Goal: Task Accomplishment & Management: Use online tool/utility

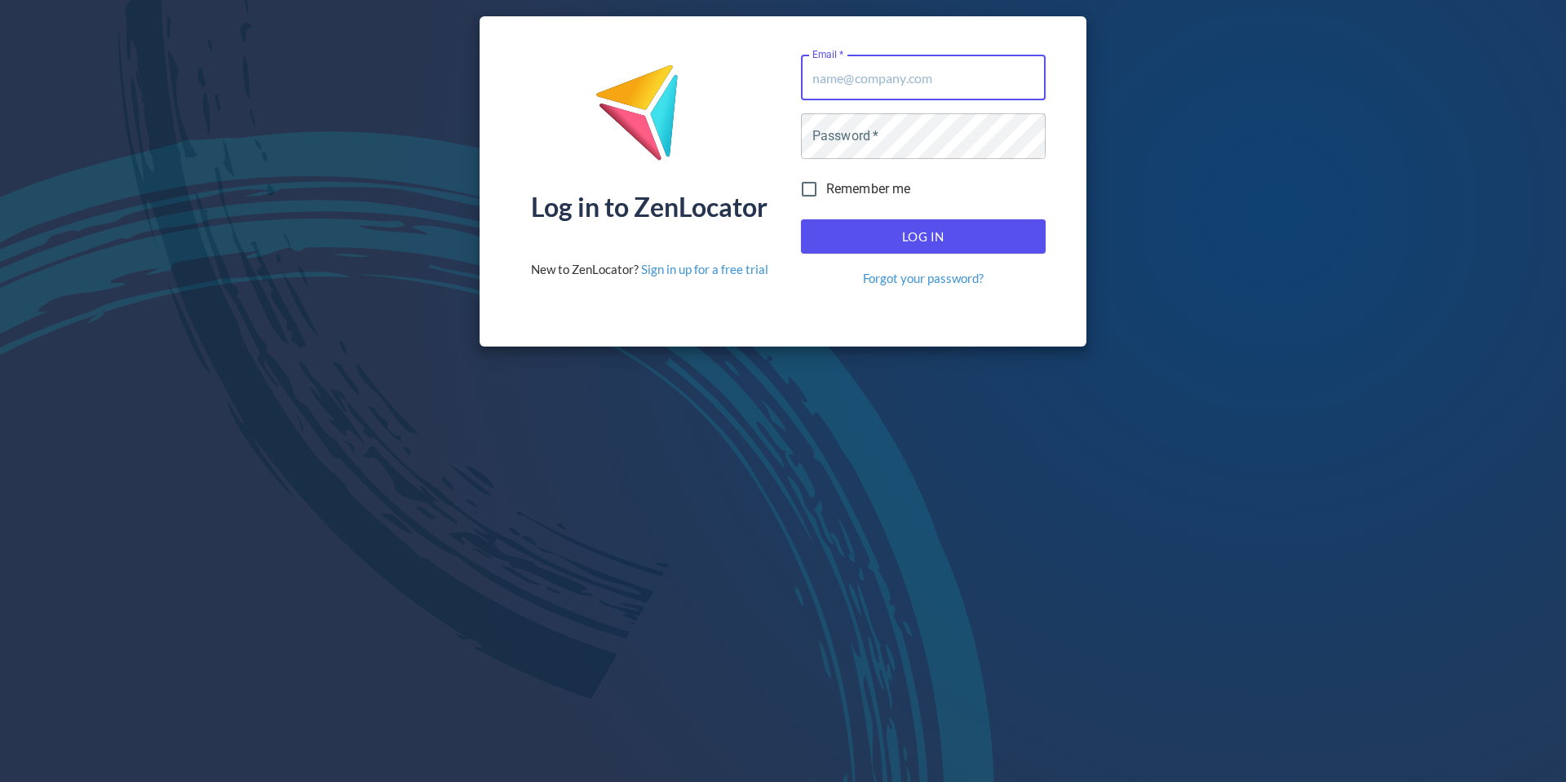
click at [895, 84] on input "Email   *" at bounding box center [923, 78] width 245 height 46
drag, startPoint x: 900, startPoint y: 80, endPoint x: 893, endPoint y: 98, distance: 19.4
click at [900, 80] on input "Email   *" at bounding box center [923, 78] width 245 height 46
click at [901, 73] on input "Email   *" at bounding box center [923, 78] width 245 height 46
type input "Dealers@selkirk.com"
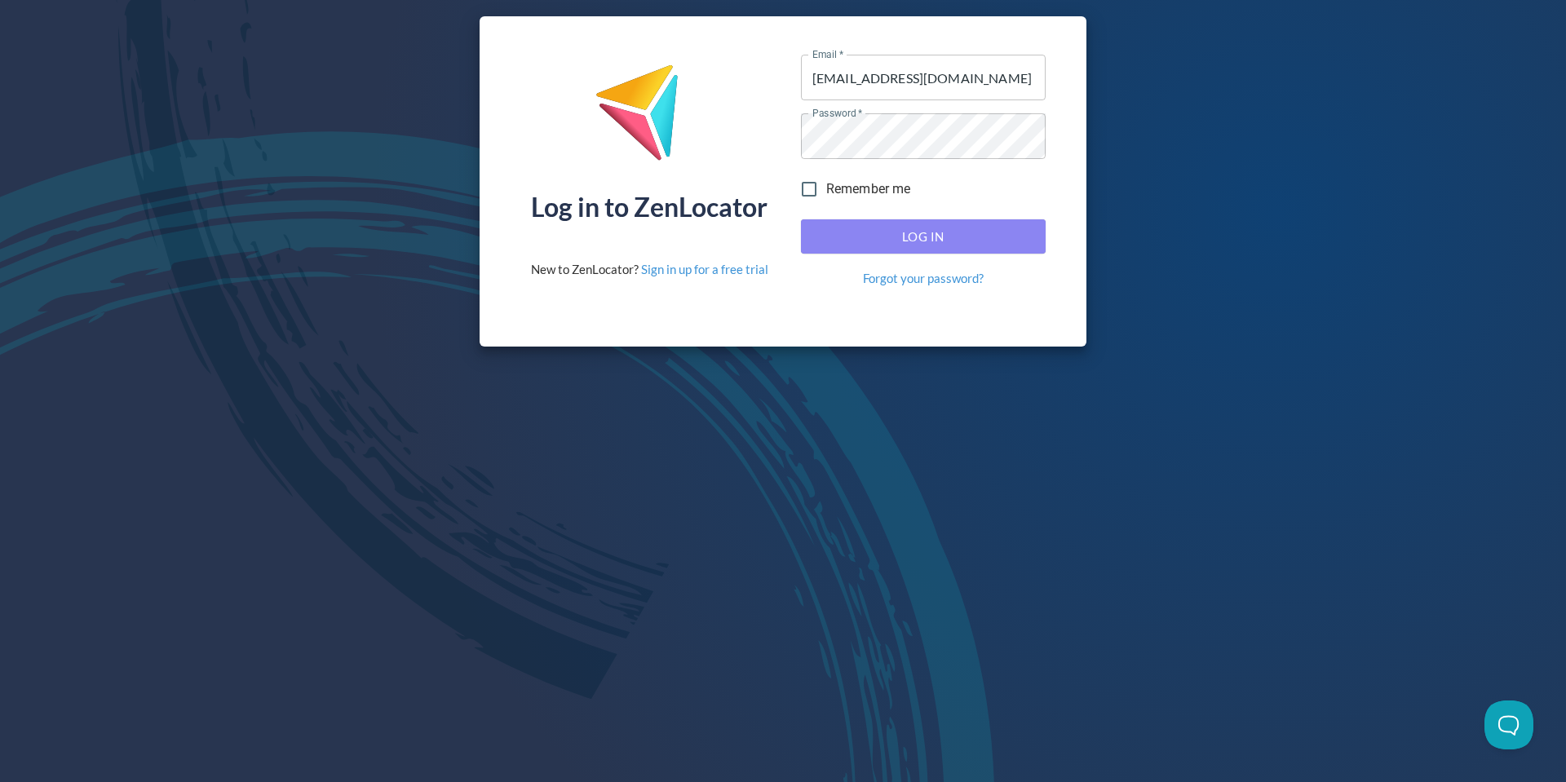
drag, startPoint x: 912, startPoint y: 239, endPoint x: 922, endPoint y: 241, distance: 10.1
click at [911, 238] on span "Log In" at bounding box center [923, 236] width 209 height 21
click at [956, 239] on span "Log In" at bounding box center [923, 236] width 209 height 21
click at [955, 240] on span "Log In" at bounding box center [923, 236] width 209 height 21
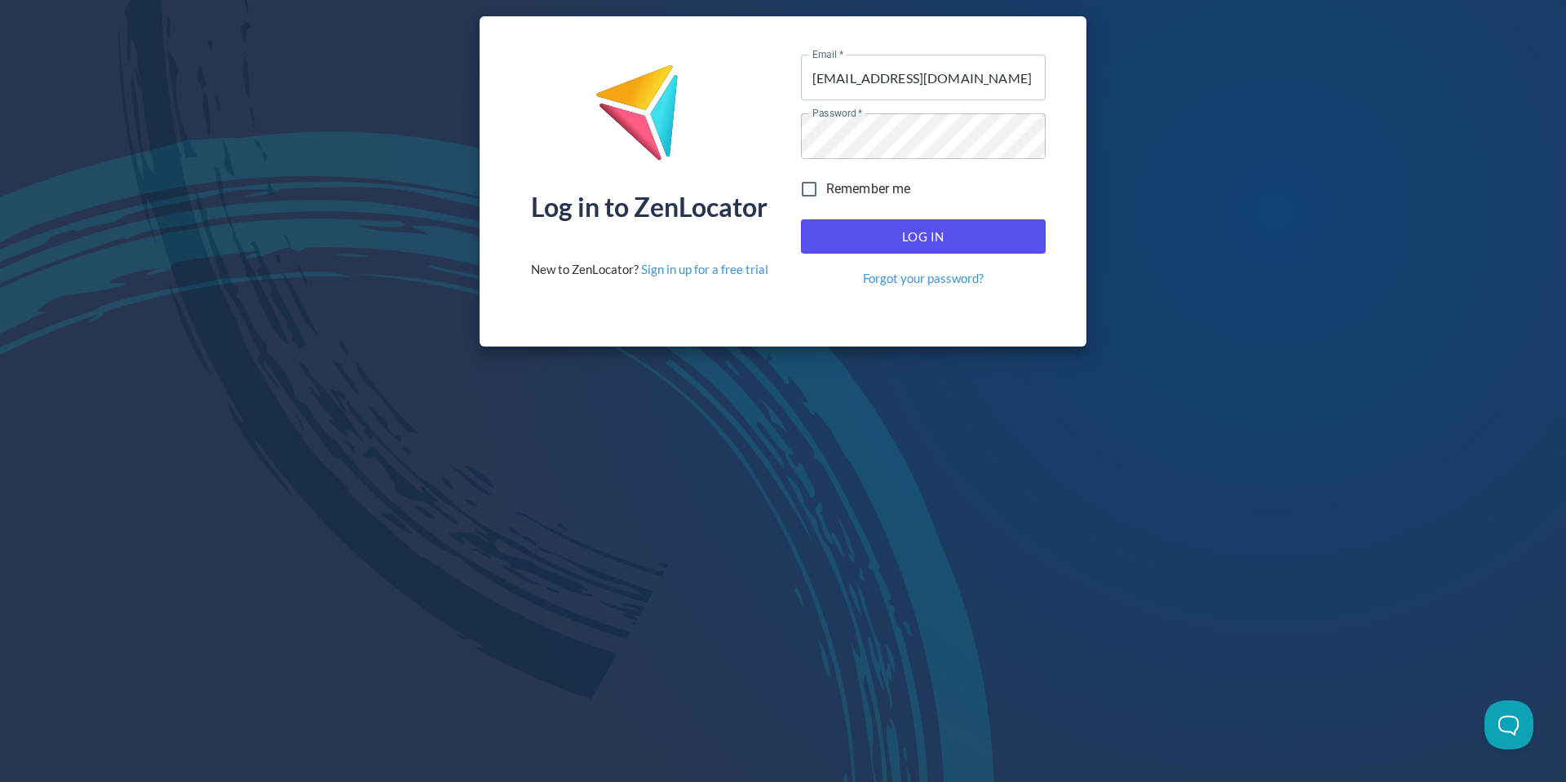
click at [955, 240] on span "Log In" at bounding box center [923, 236] width 209 height 21
click at [891, 232] on span "Log In" at bounding box center [923, 236] width 209 height 21
click at [891, 233] on span "Log In" at bounding box center [923, 236] width 209 height 21
drag, startPoint x: 891, startPoint y: 233, endPoint x: 893, endPoint y: 242, distance: 9.3
click at [890, 233] on span "Log In" at bounding box center [923, 236] width 209 height 21
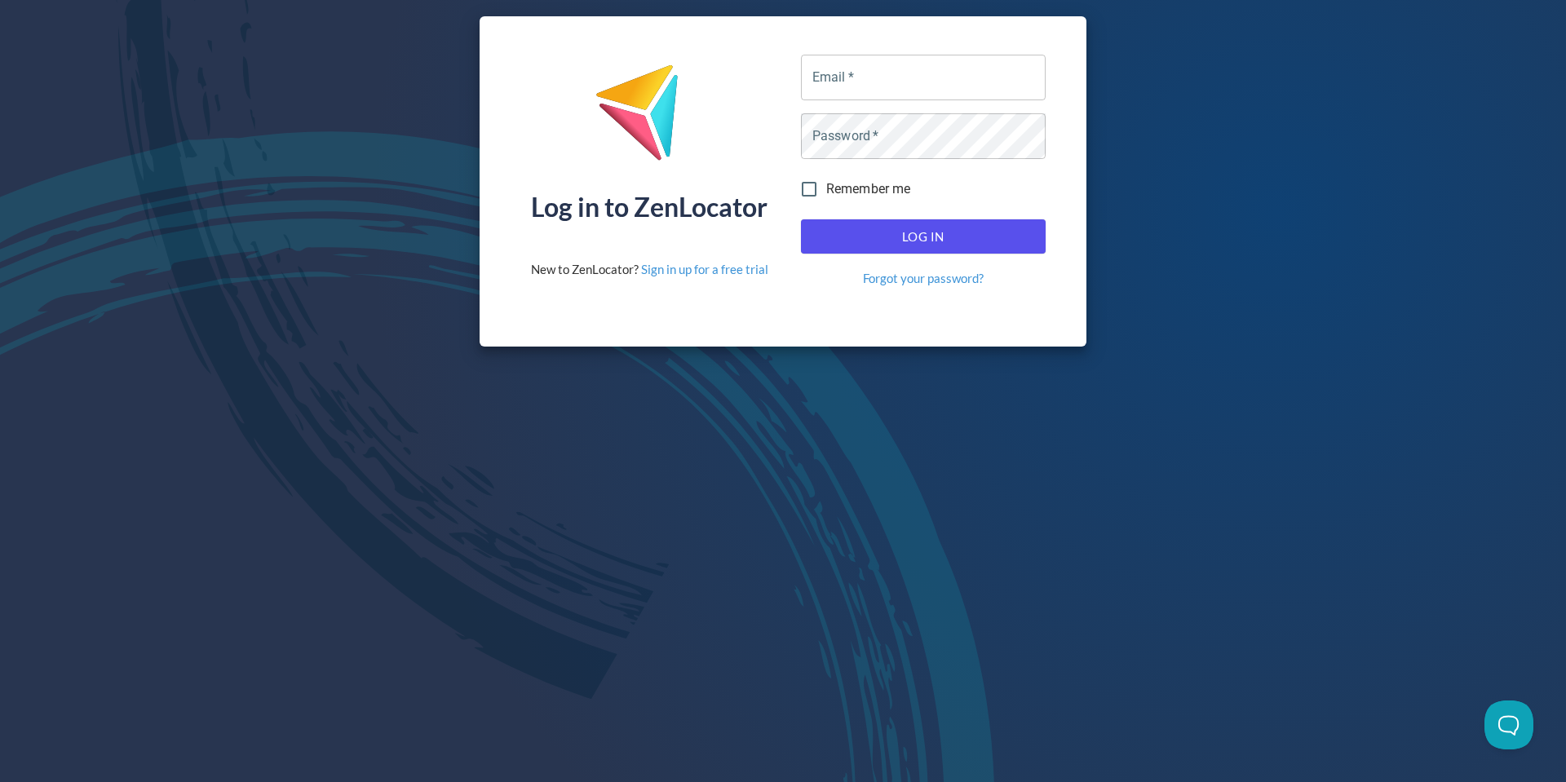
type input "[EMAIL_ADDRESS][DOMAIN_NAME]"
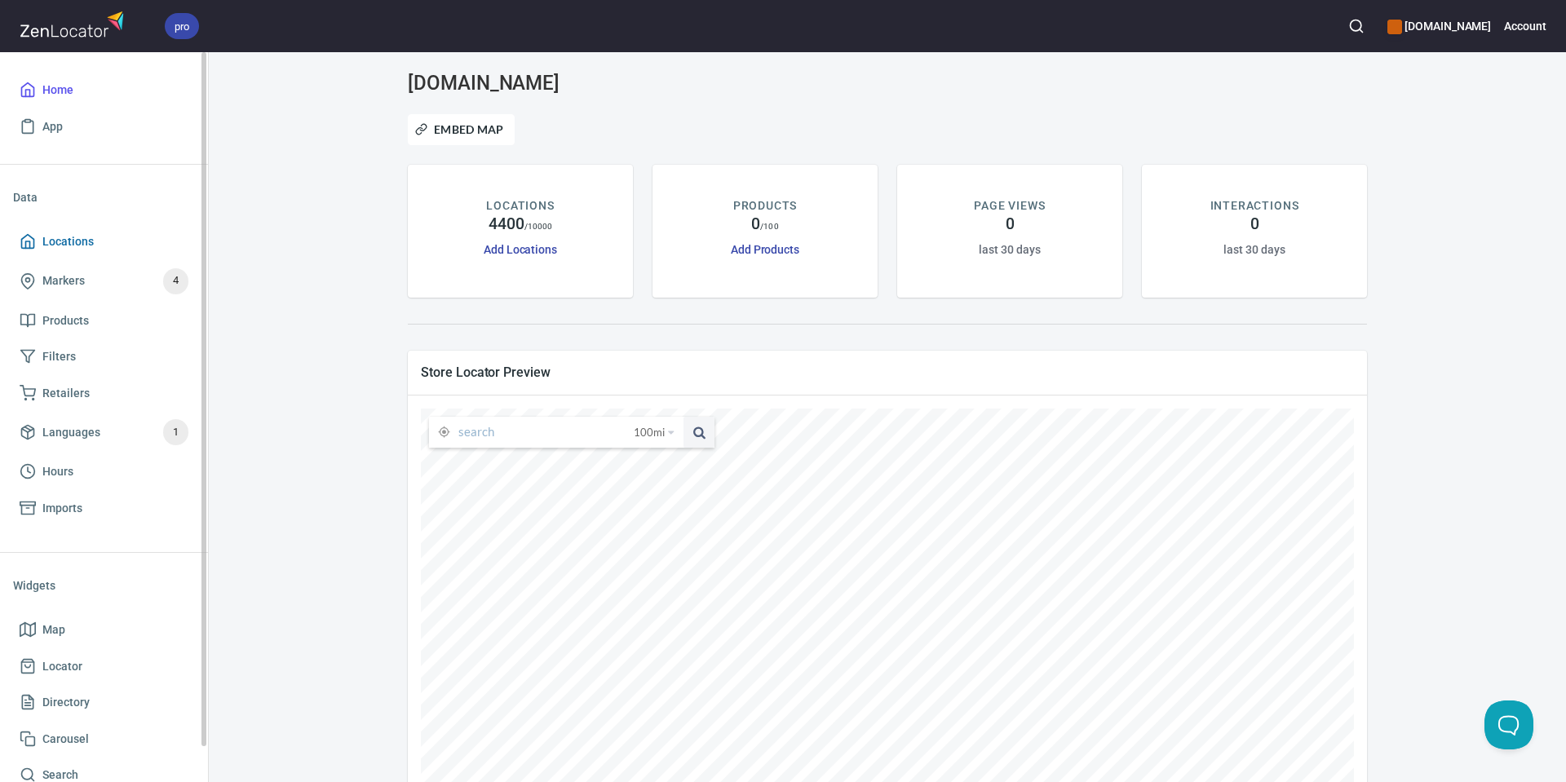
drag, startPoint x: 60, startPoint y: 239, endPoint x: 183, endPoint y: 235, distance: 123.2
click at [59, 239] on span "Locations" at bounding box center [67, 242] width 51 height 20
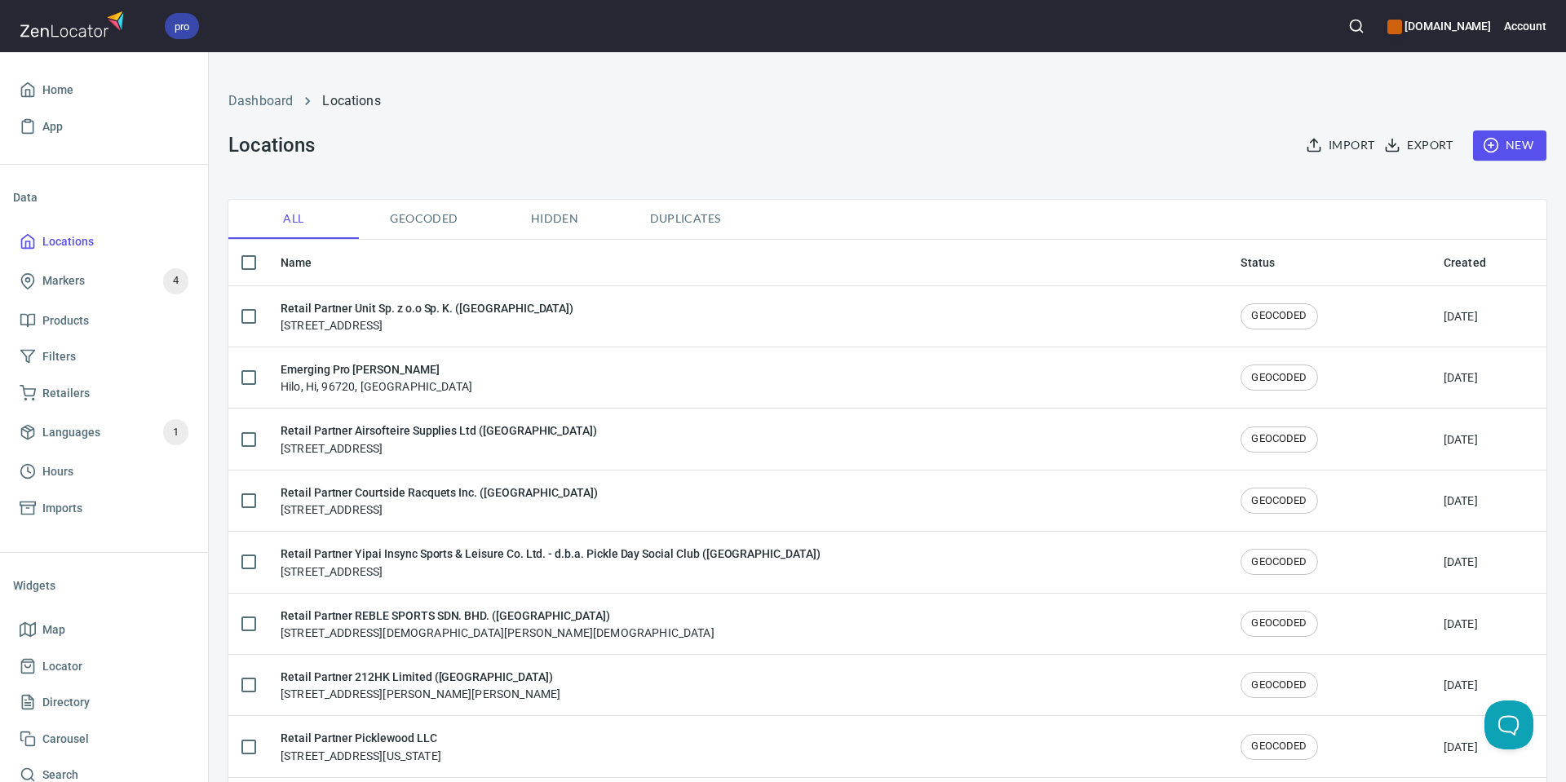
click at [1361, 30] on circle "button" at bounding box center [1355, 25] width 11 height 11
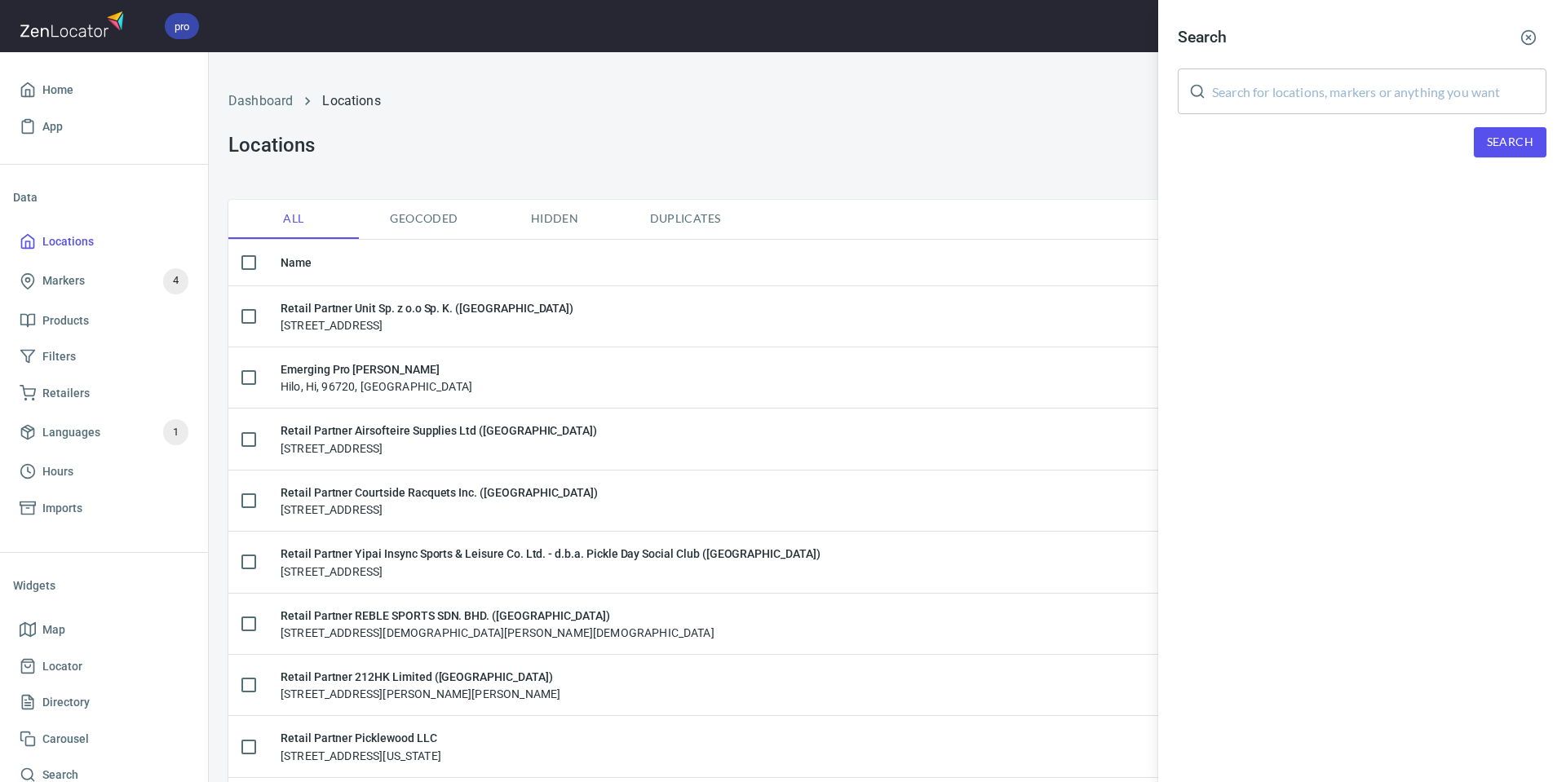
drag, startPoint x: 1530, startPoint y: 40, endPoint x: 1507, endPoint y: 43, distance: 23.1
click at [1529, 40] on icon "button" at bounding box center [1528, 37] width 16 height 16
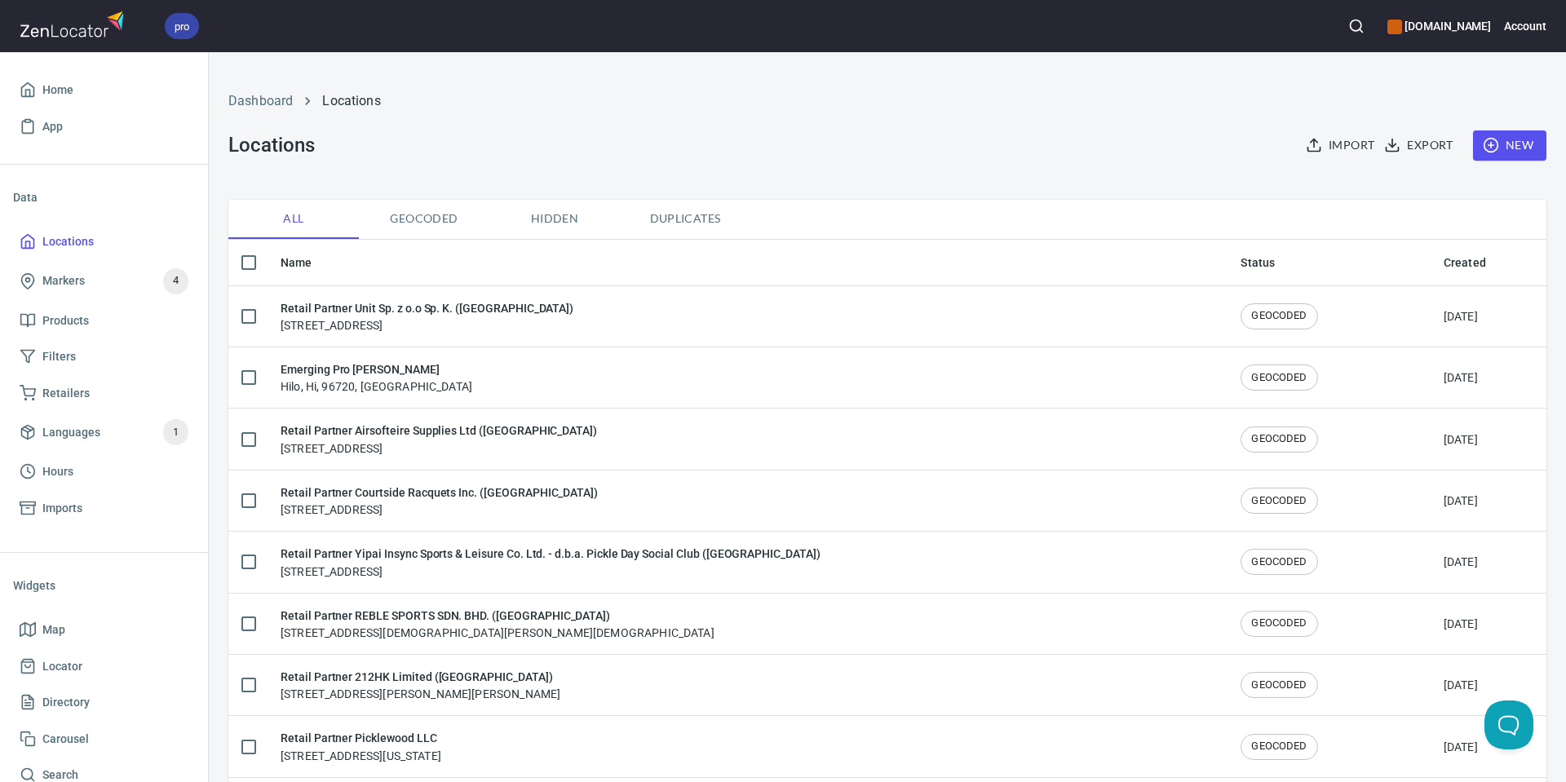
click at [427, 214] on span "Geocoded" at bounding box center [424, 219] width 111 height 20
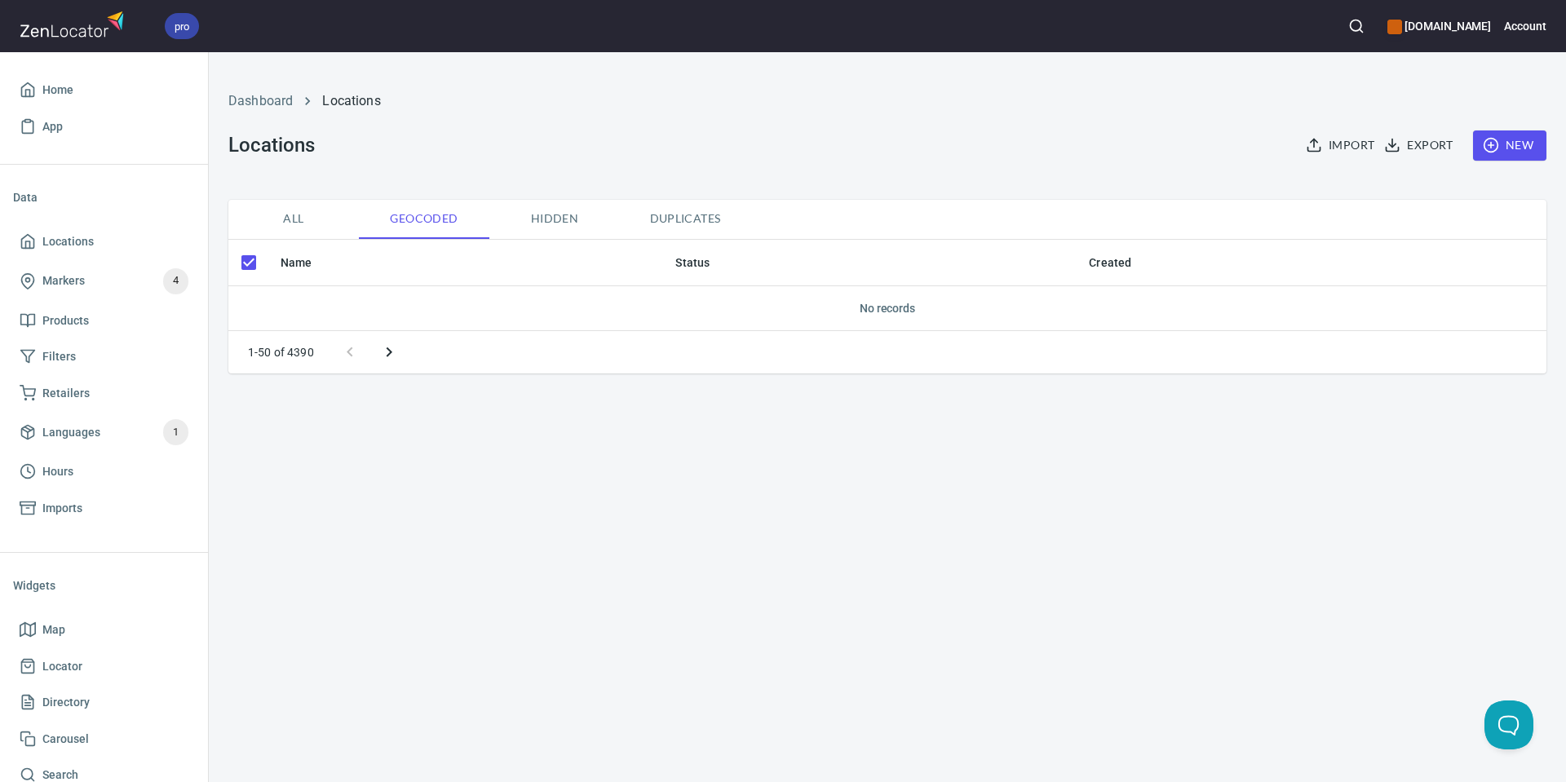
checkbox input "false"
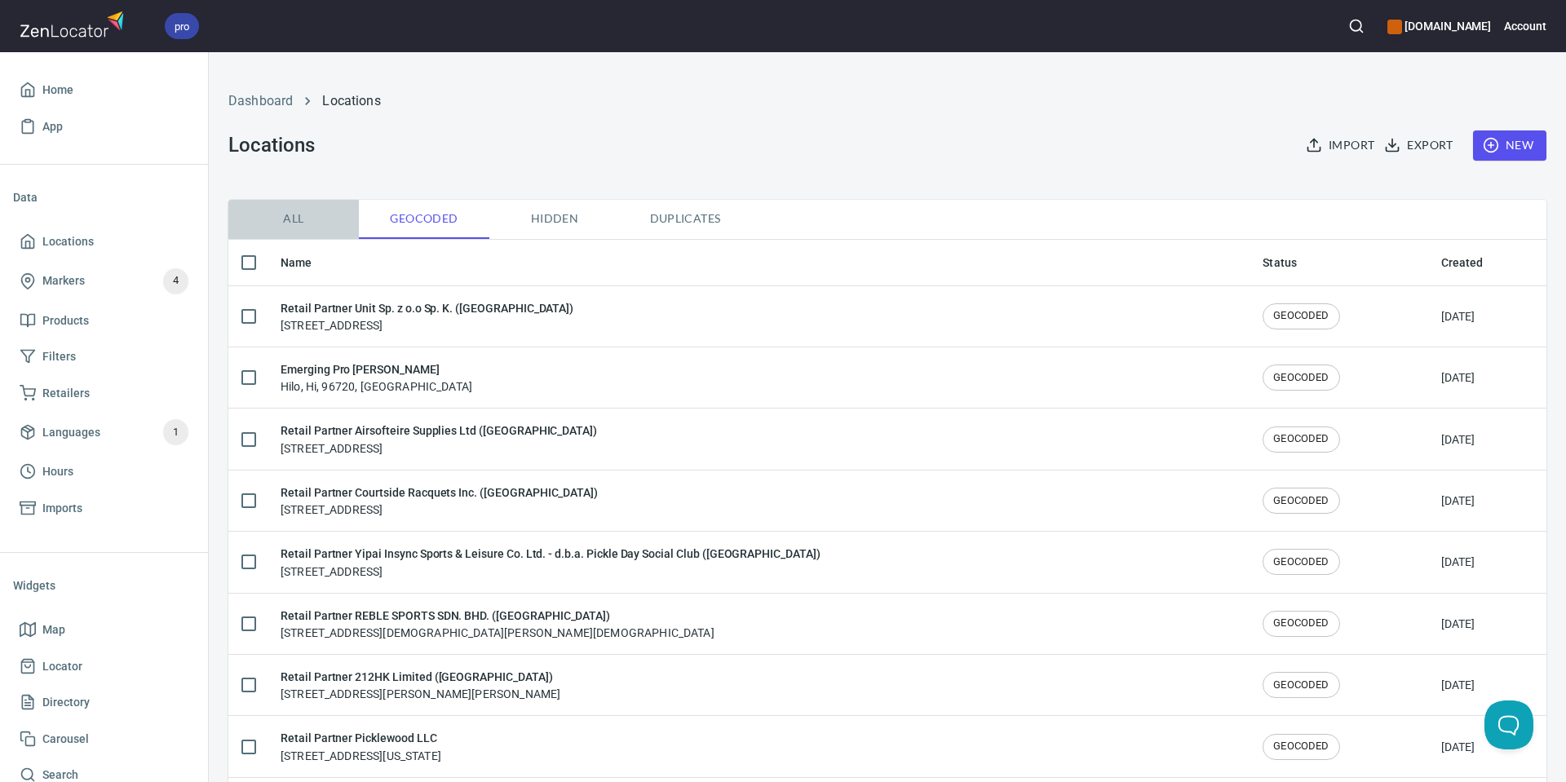
click at [283, 215] on span "All" at bounding box center [293, 219] width 111 height 20
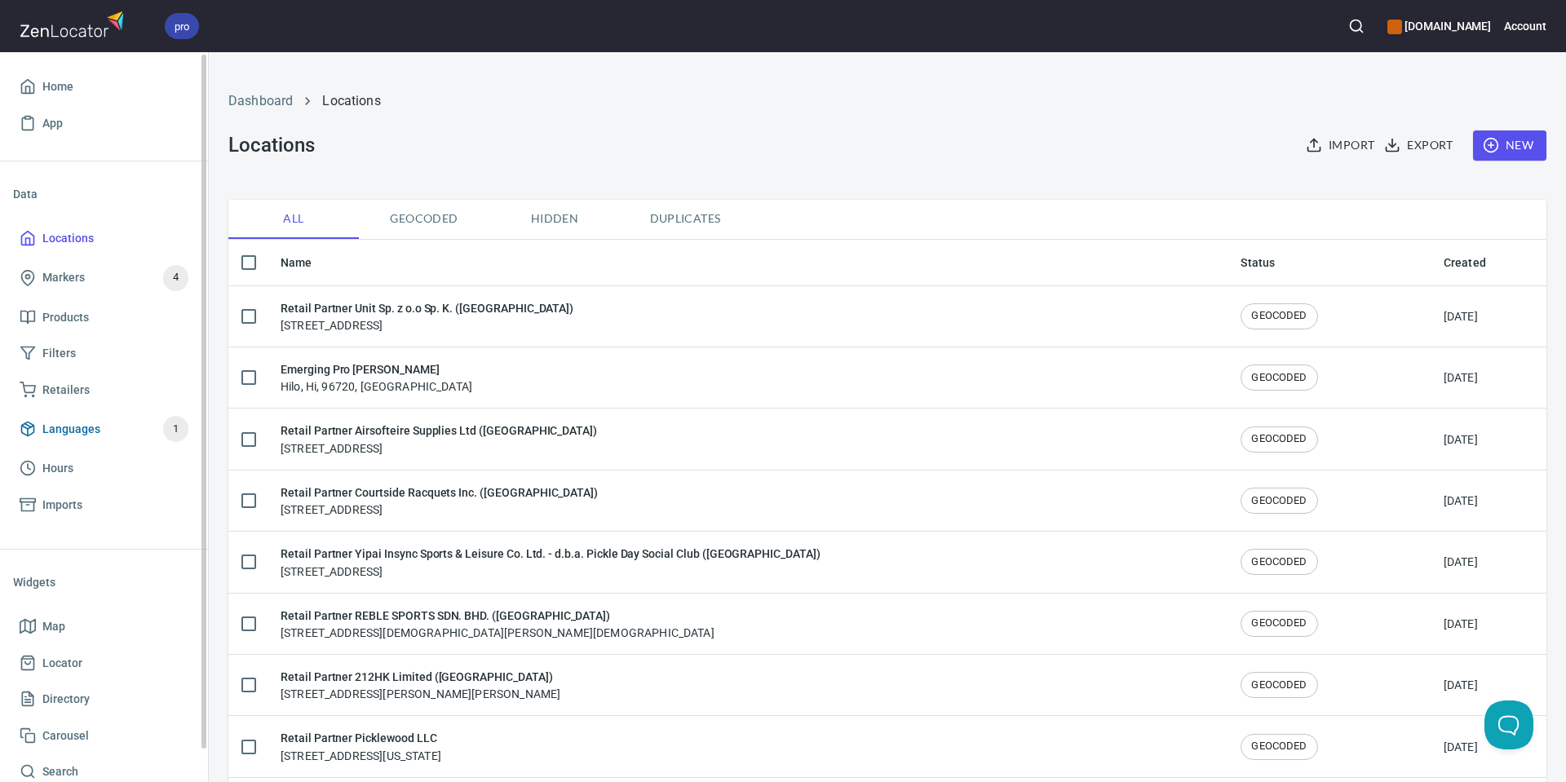
scroll to position [38, 0]
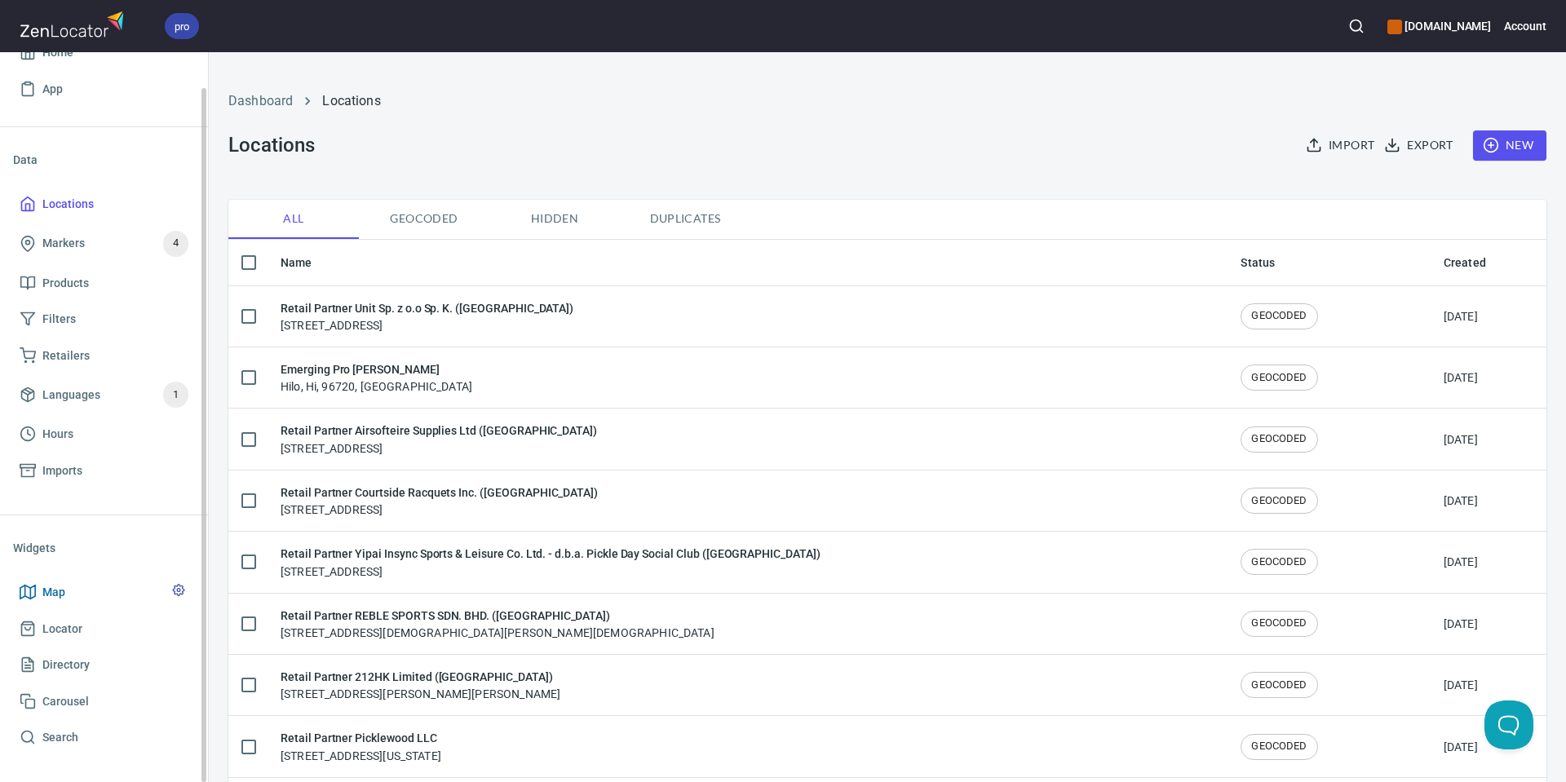
click at [54, 590] on span "Map" at bounding box center [53, 592] width 23 height 20
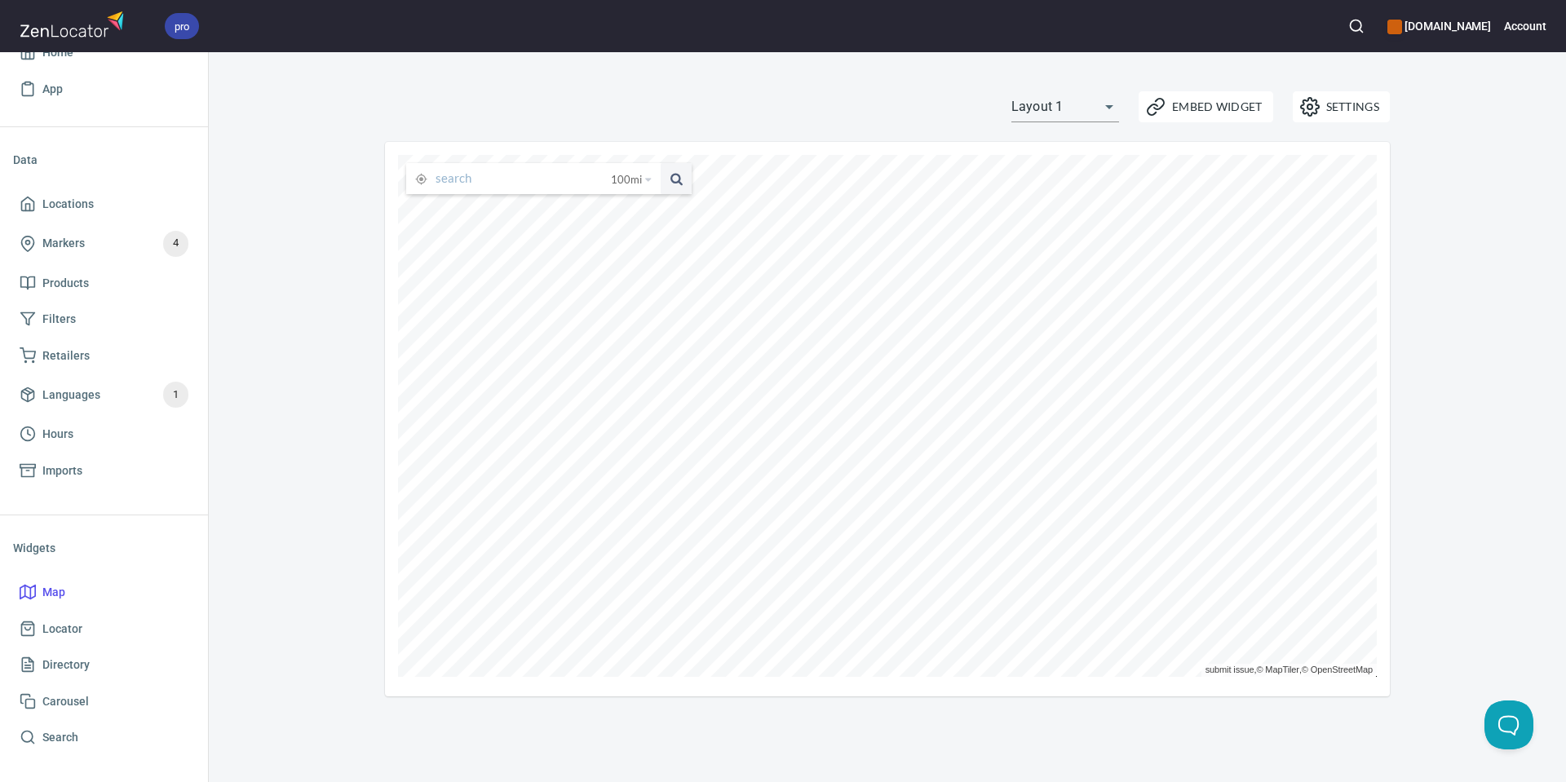
click at [443, 183] on input "text" at bounding box center [522, 178] width 175 height 31
click at [442, 183] on input "text" at bounding box center [522, 178] width 175 height 31
paste input "4001 Reseda Boulevard"
click at [530, 182] on input "4001 Reseda Boulevard" at bounding box center [509, 178] width 149 height 31
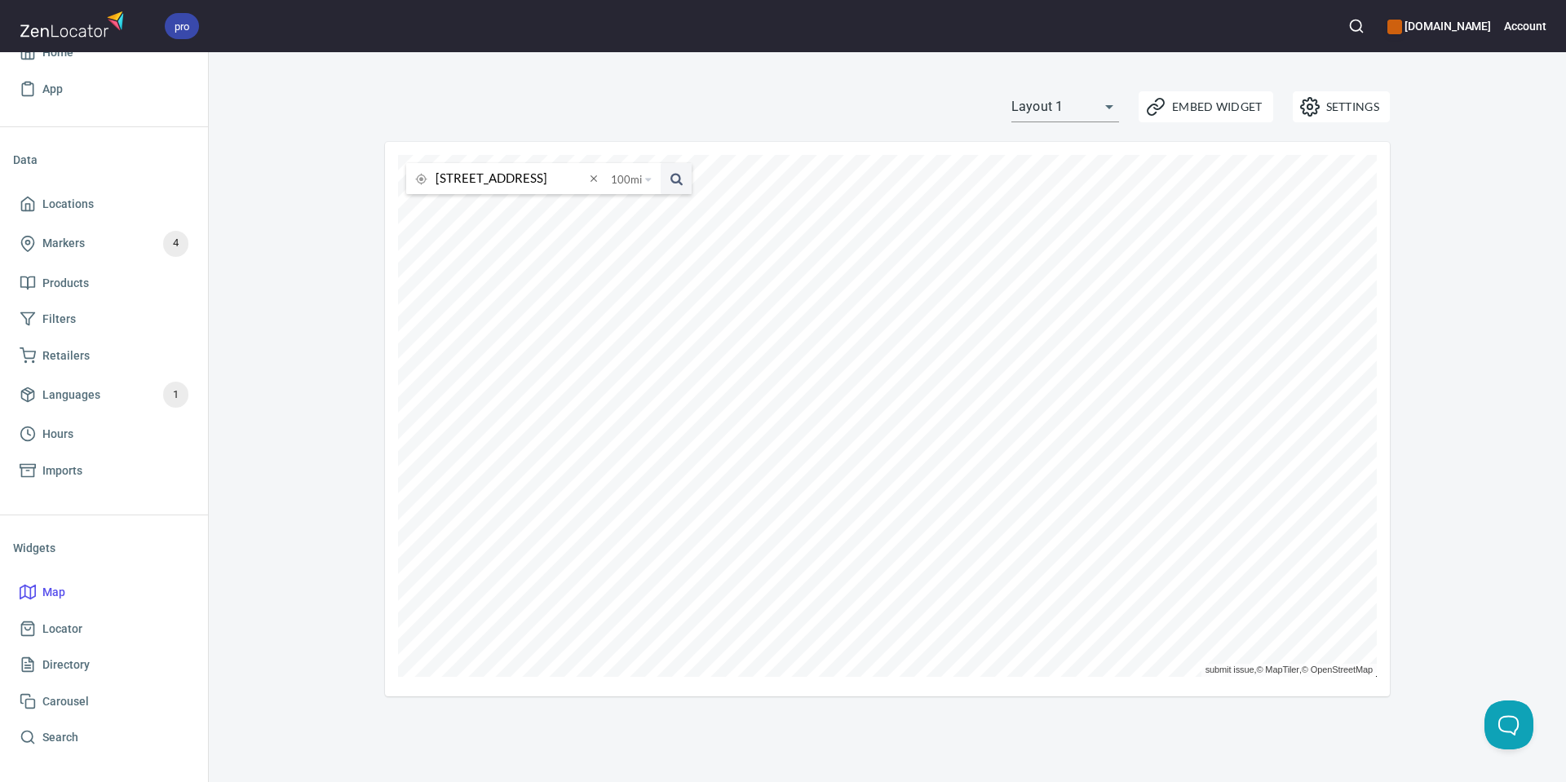
click at [530, 182] on input "4001 Reseda Boulevard" at bounding box center [509, 178] width 149 height 31
paste input "Tarzana"
type input "Tarzana, Ca"
click at [661, 163] on button at bounding box center [676, 178] width 31 height 31
click at [595, 178] on span at bounding box center [594, 179] width 18 height 18
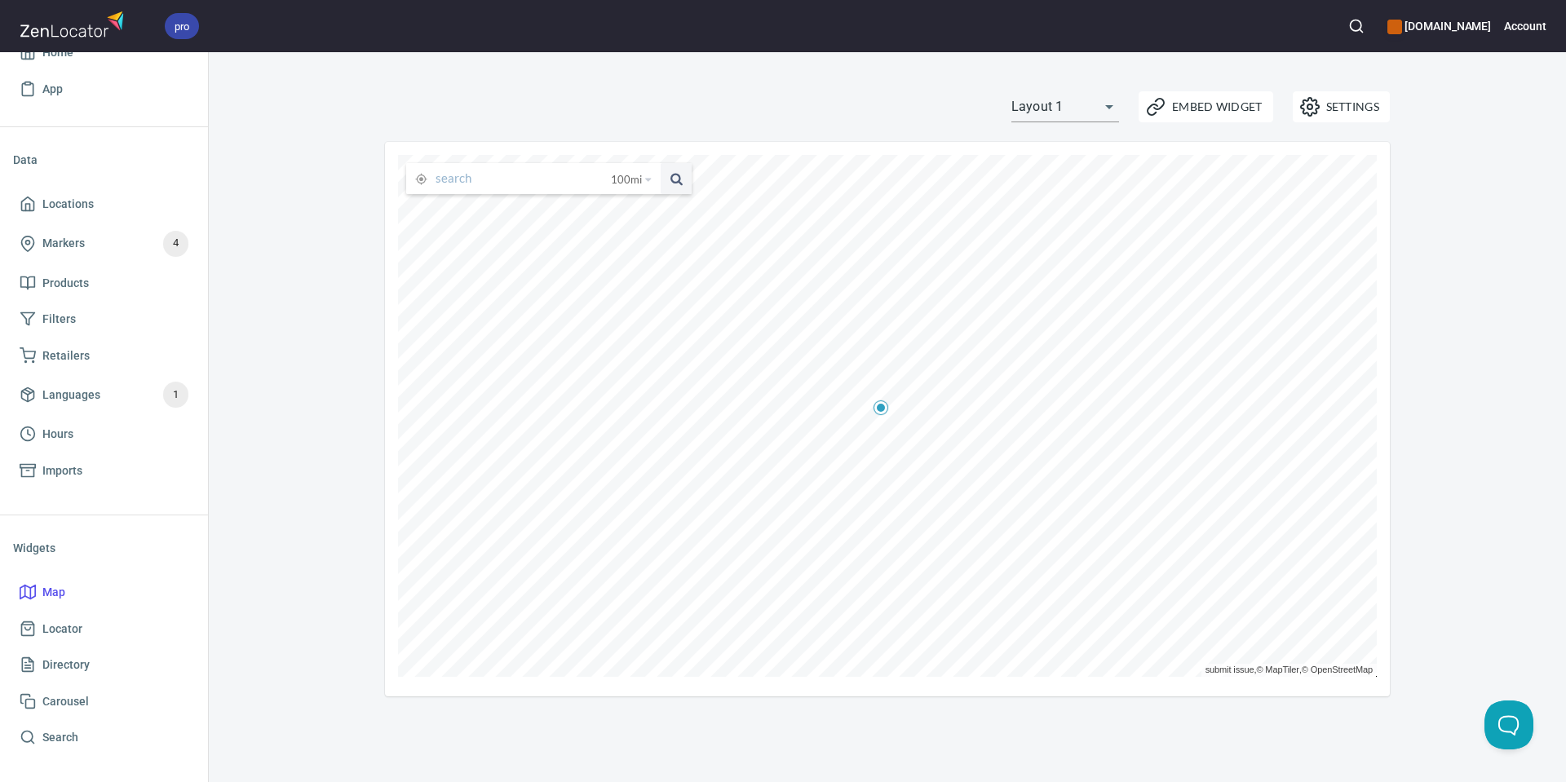
click at [550, 181] on input "text" at bounding box center [522, 178] width 175 height 31
paste input "91356"
click at [661, 163] on button at bounding box center [676, 178] width 31 height 31
click at [1337, 116] on span "Settings" at bounding box center [1341, 107] width 76 height 20
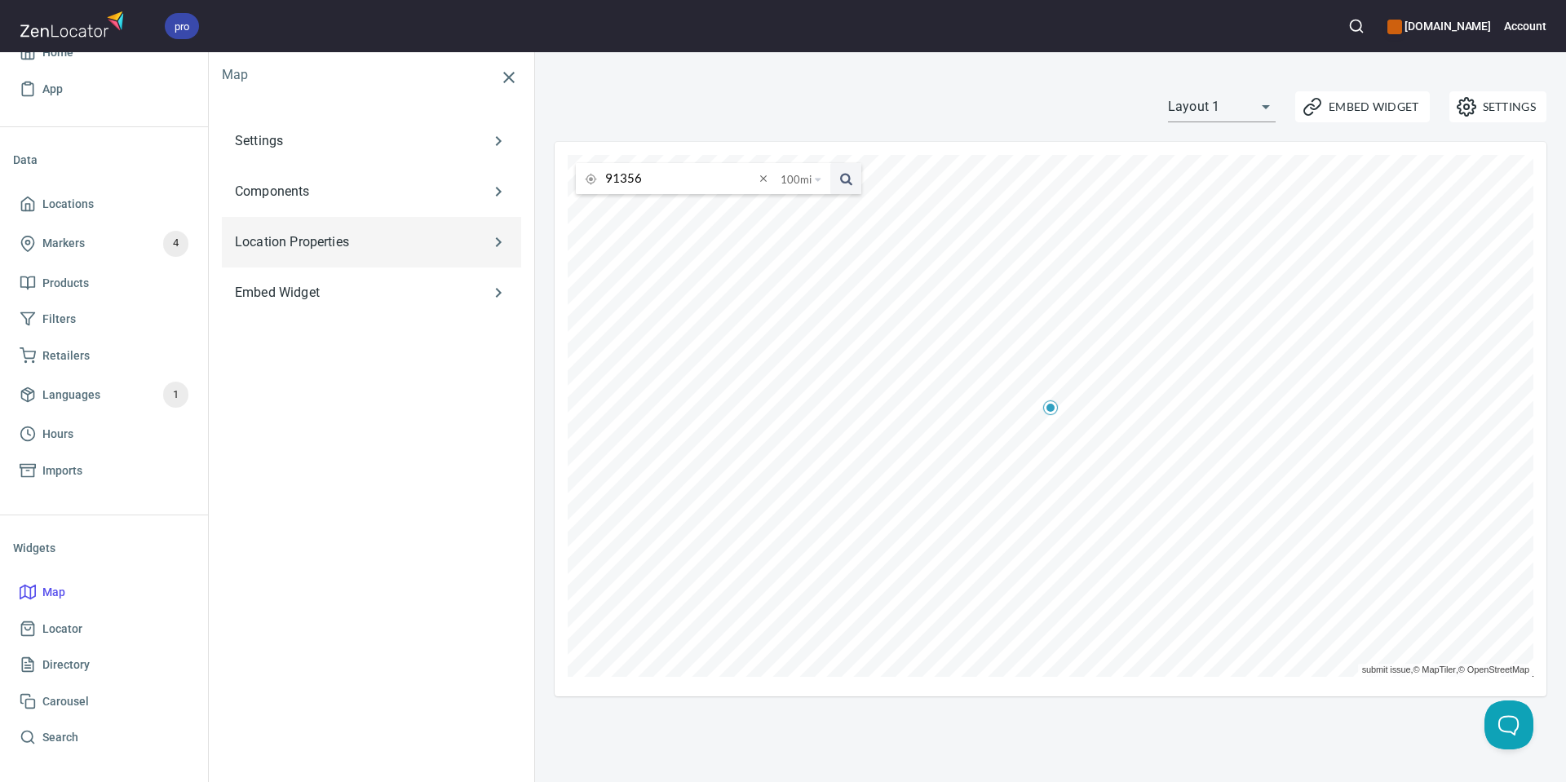
click at [367, 245] on p "Location Properties" at bounding box center [347, 242] width 225 height 20
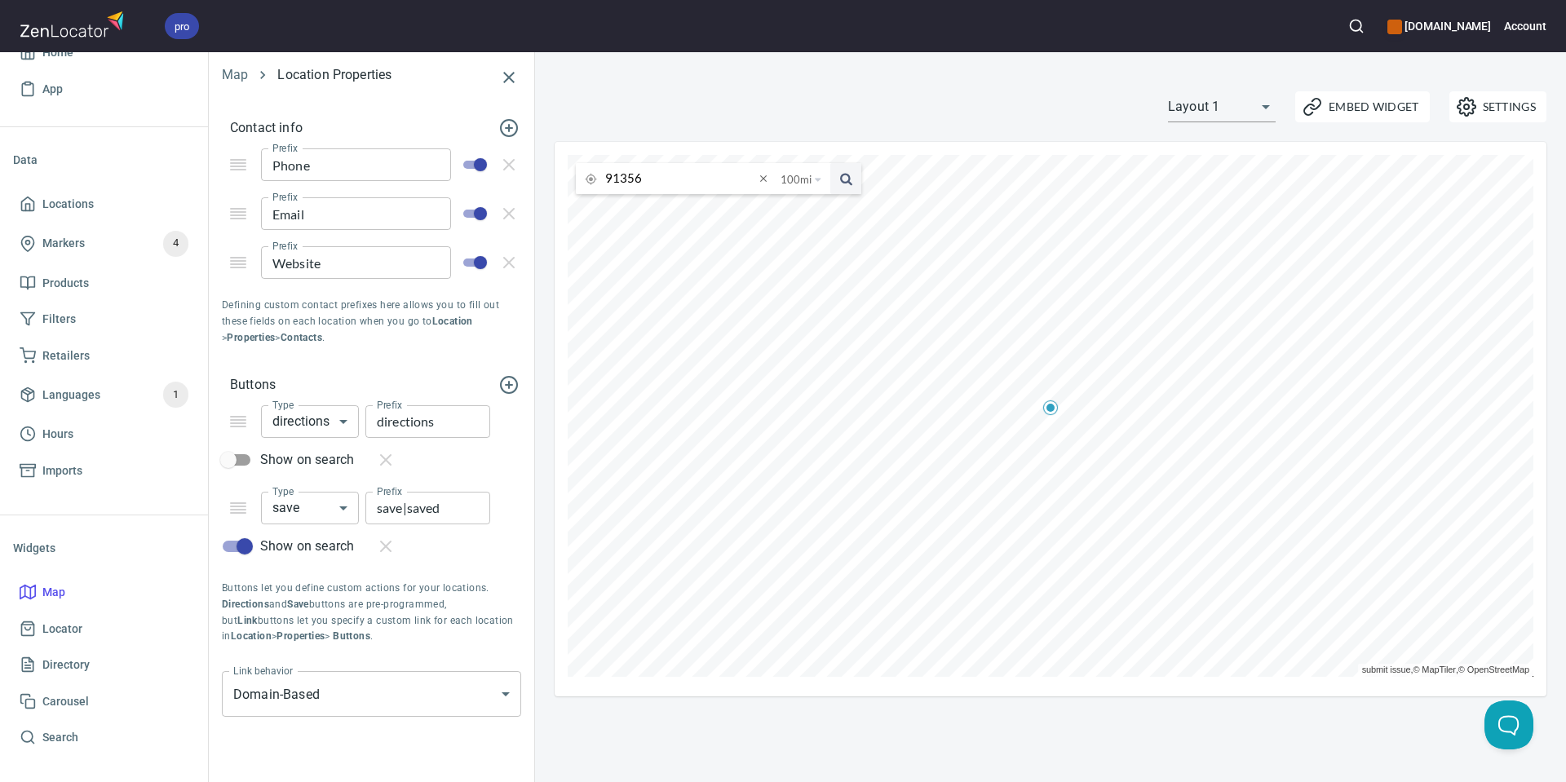
click at [502, 73] on icon "button" at bounding box center [509, 78] width 20 height 20
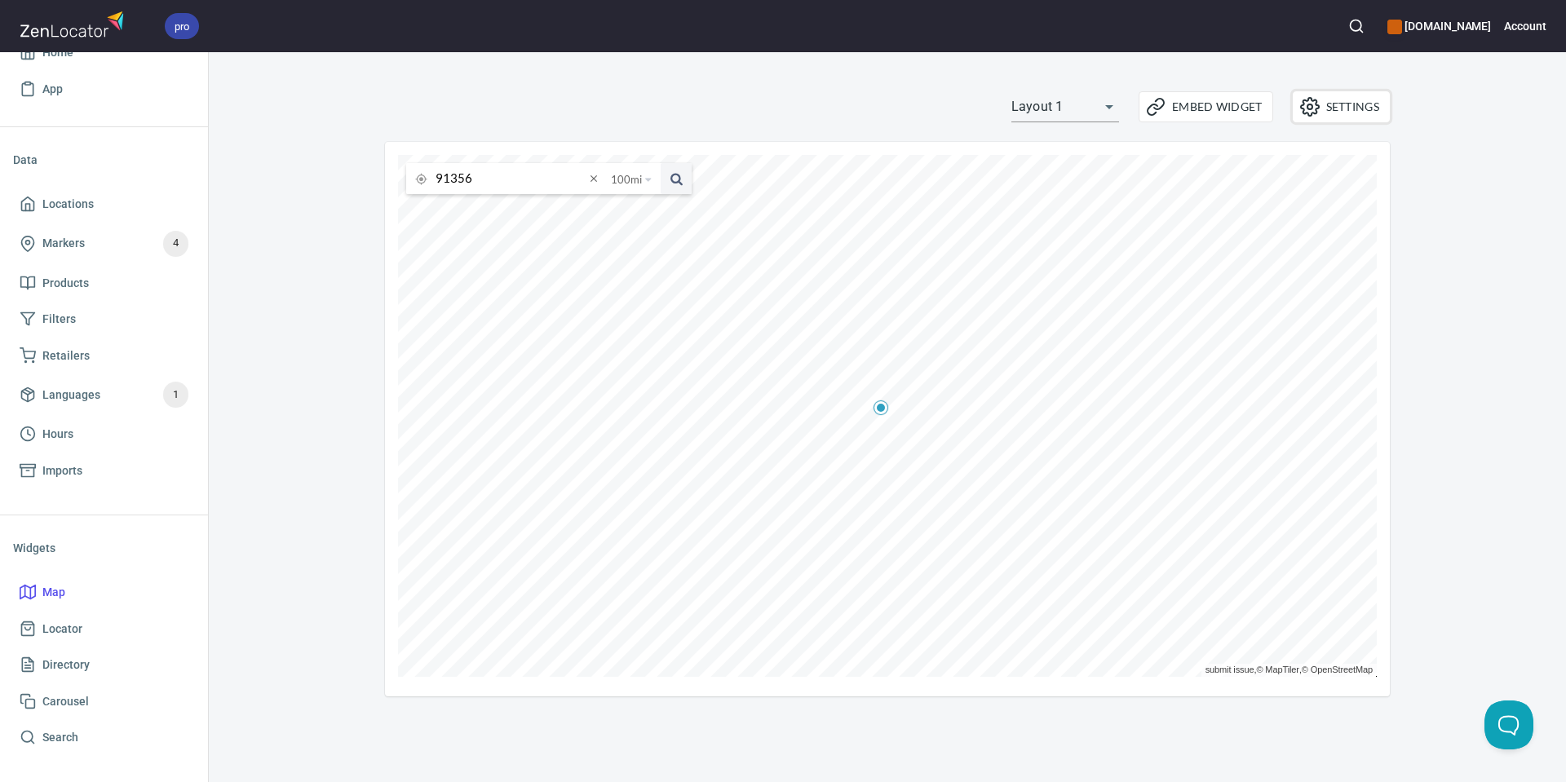
click at [1355, 106] on span "Settings" at bounding box center [1341, 107] width 76 height 20
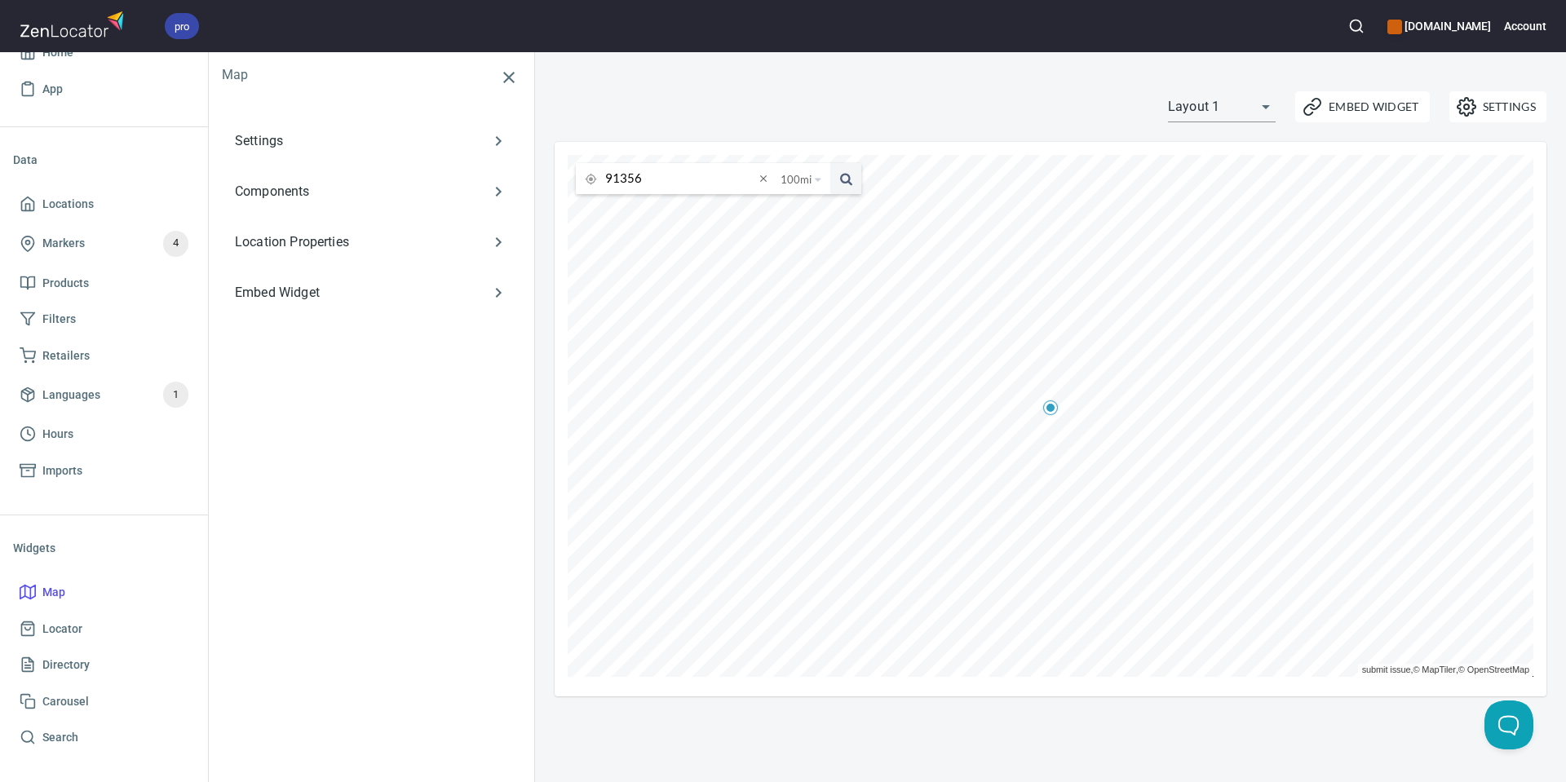
click at [515, 69] on icon "button" at bounding box center [509, 78] width 20 height 20
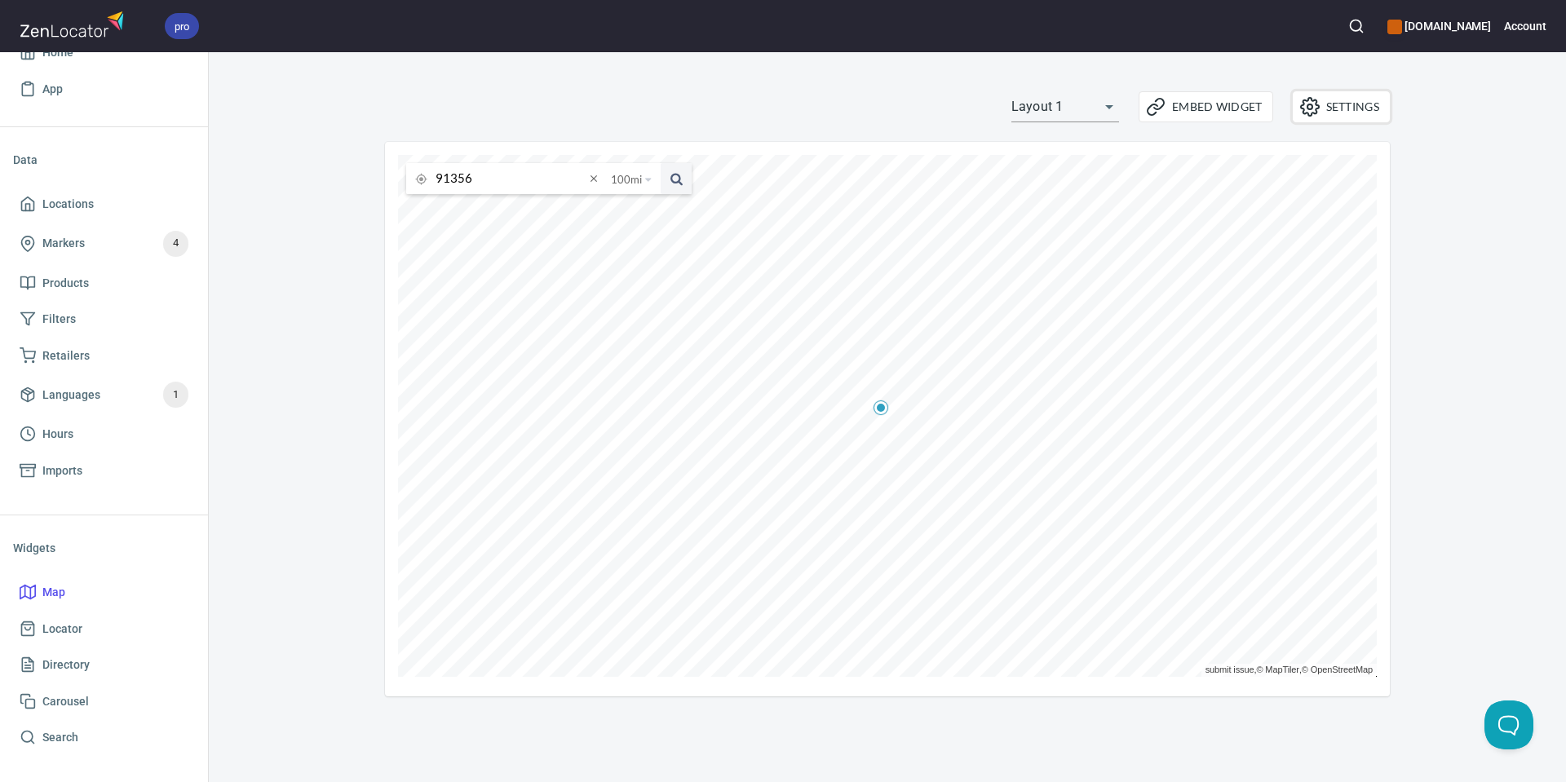
click at [1347, 109] on span "Settings" at bounding box center [1341, 107] width 76 height 20
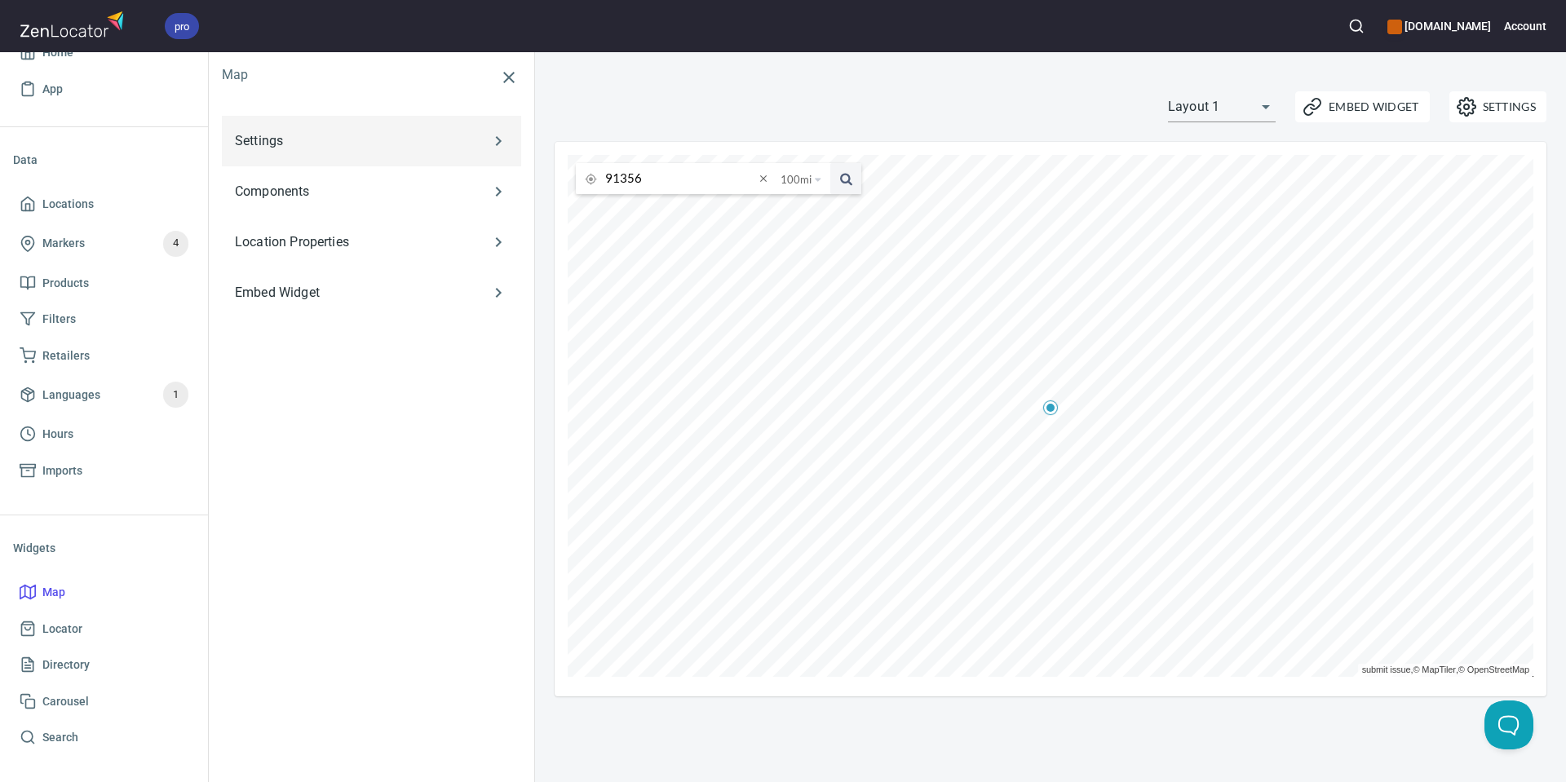
click at [391, 140] on p "Settings" at bounding box center [347, 141] width 225 height 20
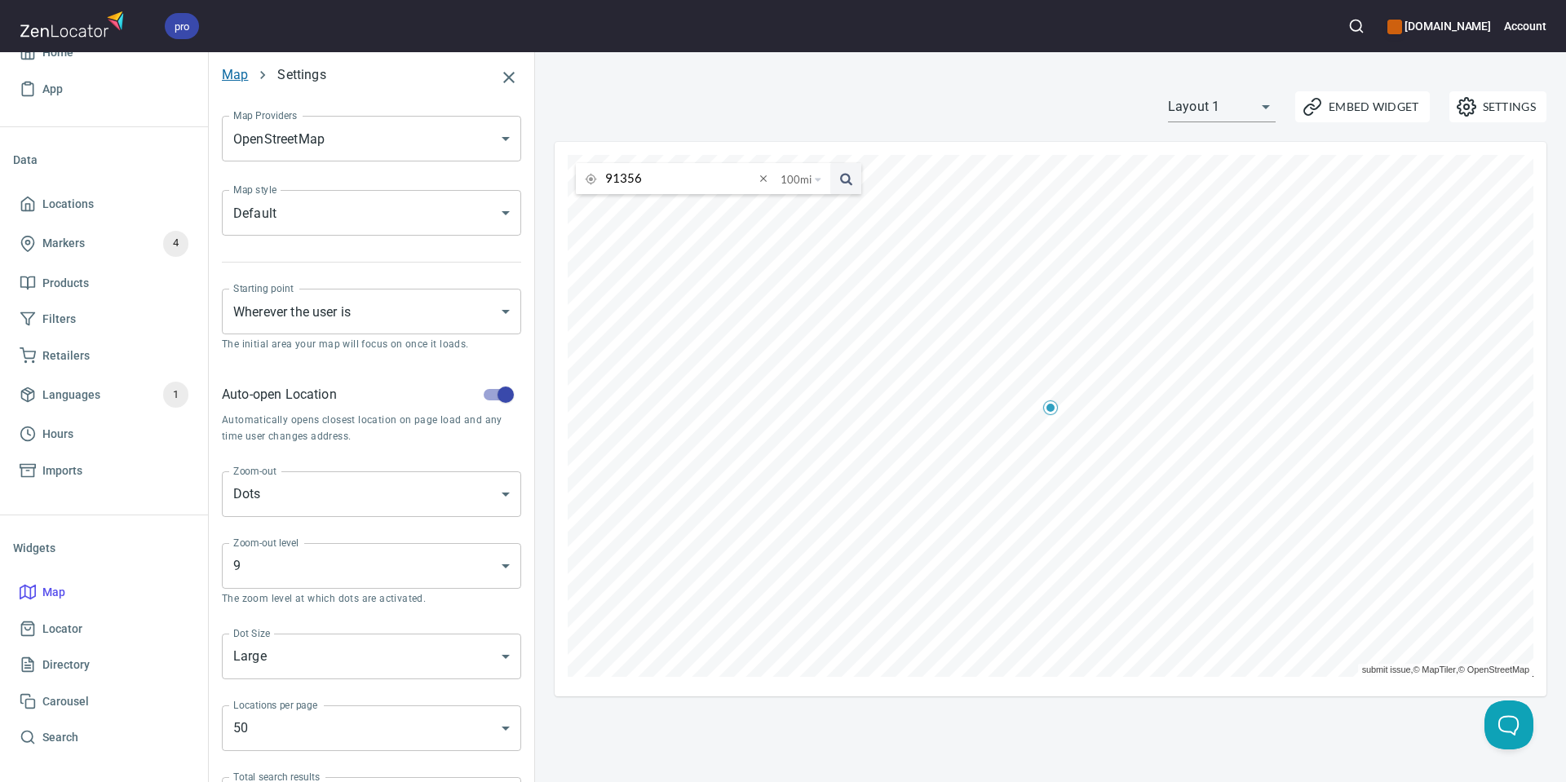
click at [246, 73] on link "Map" at bounding box center [235, 74] width 26 height 15
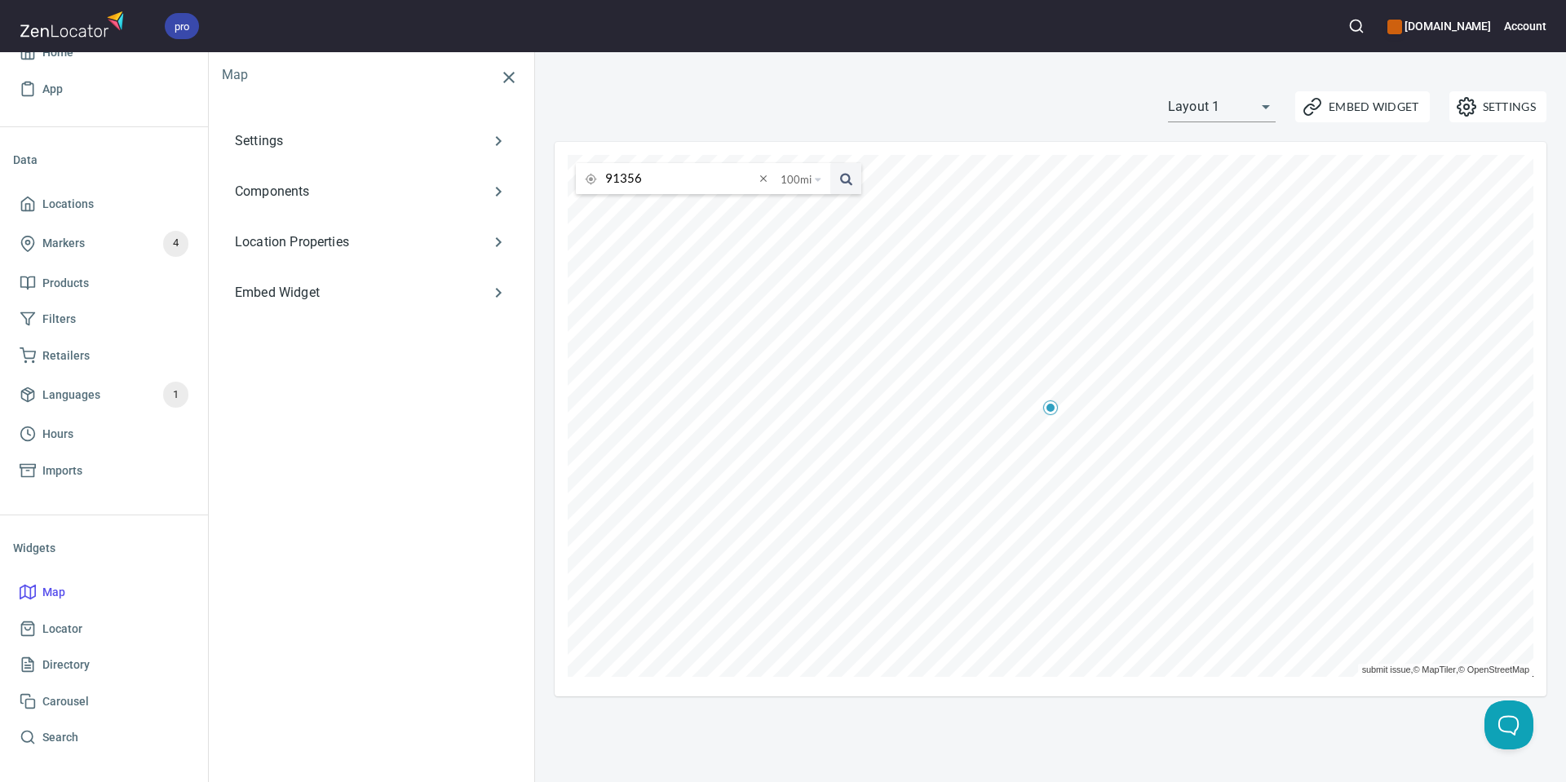
click at [281, 206] on td "Components" at bounding box center [347, 191] width 251 height 51
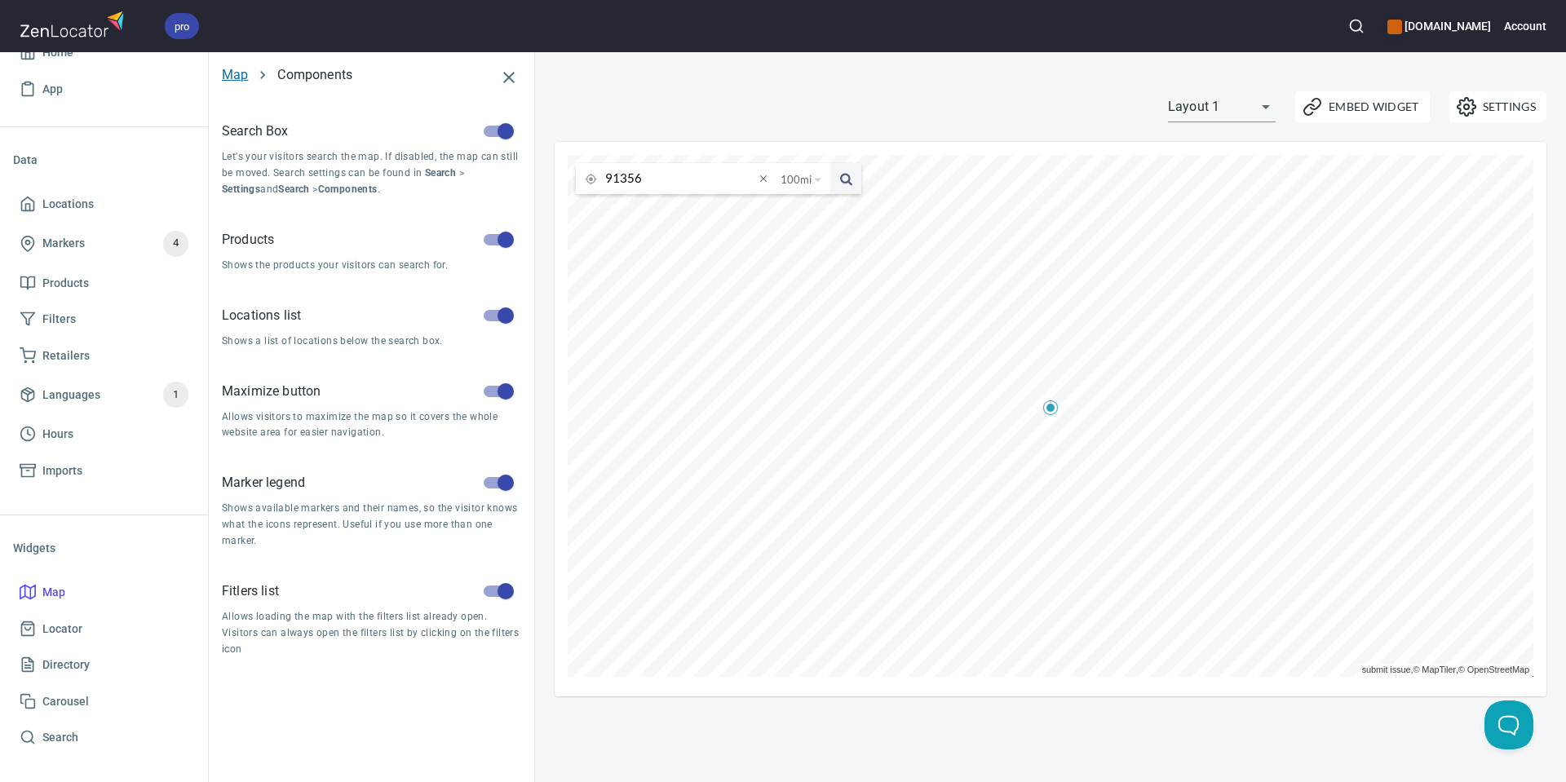
click at [236, 77] on link "Map" at bounding box center [235, 74] width 26 height 15
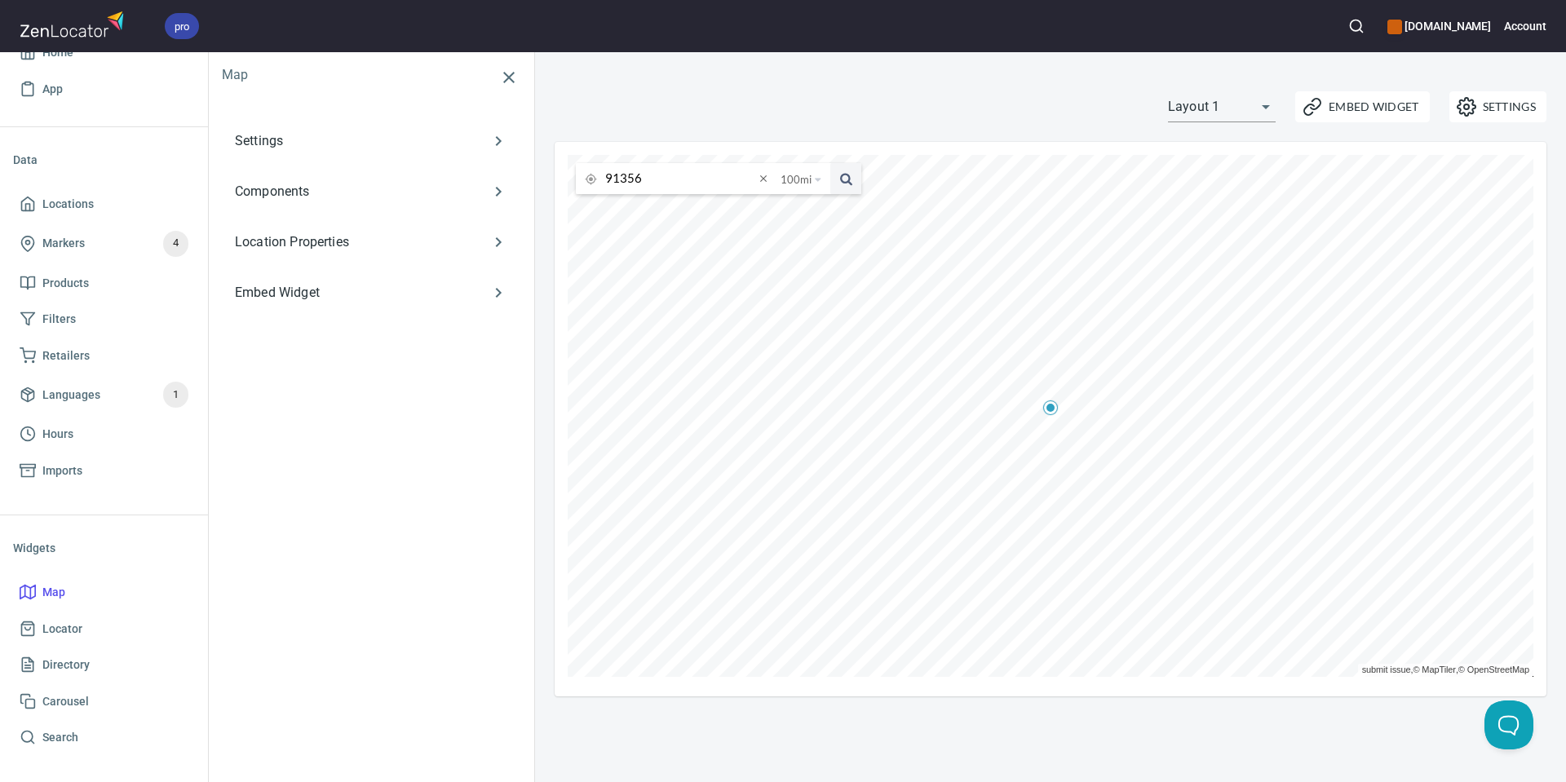
click at [307, 241] on p "Location Properties" at bounding box center [347, 242] width 225 height 20
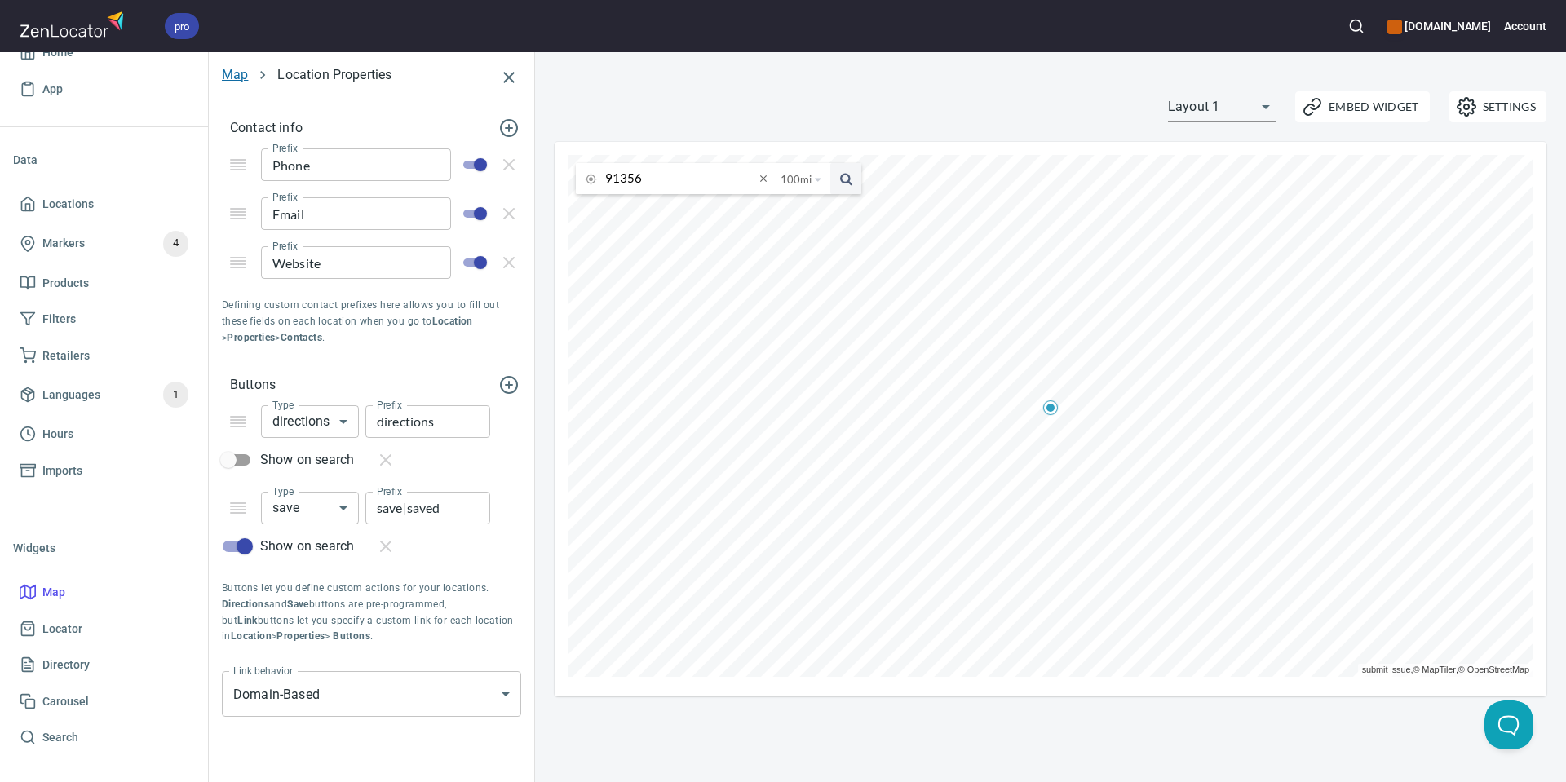
click at [236, 75] on link "Map" at bounding box center [235, 74] width 26 height 15
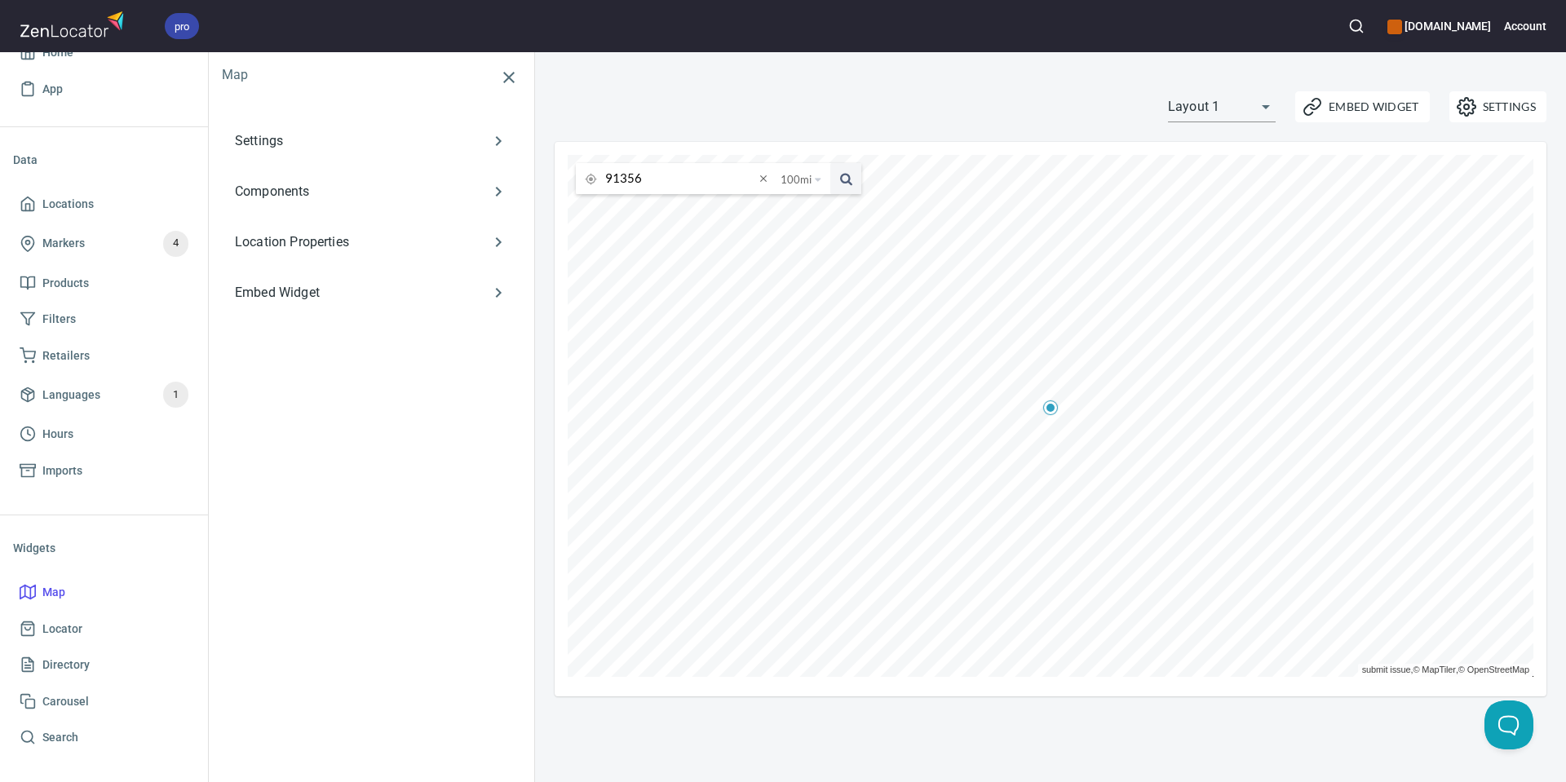
click at [331, 298] on p "Embed Widget" at bounding box center [347, 293] width 225 height 20
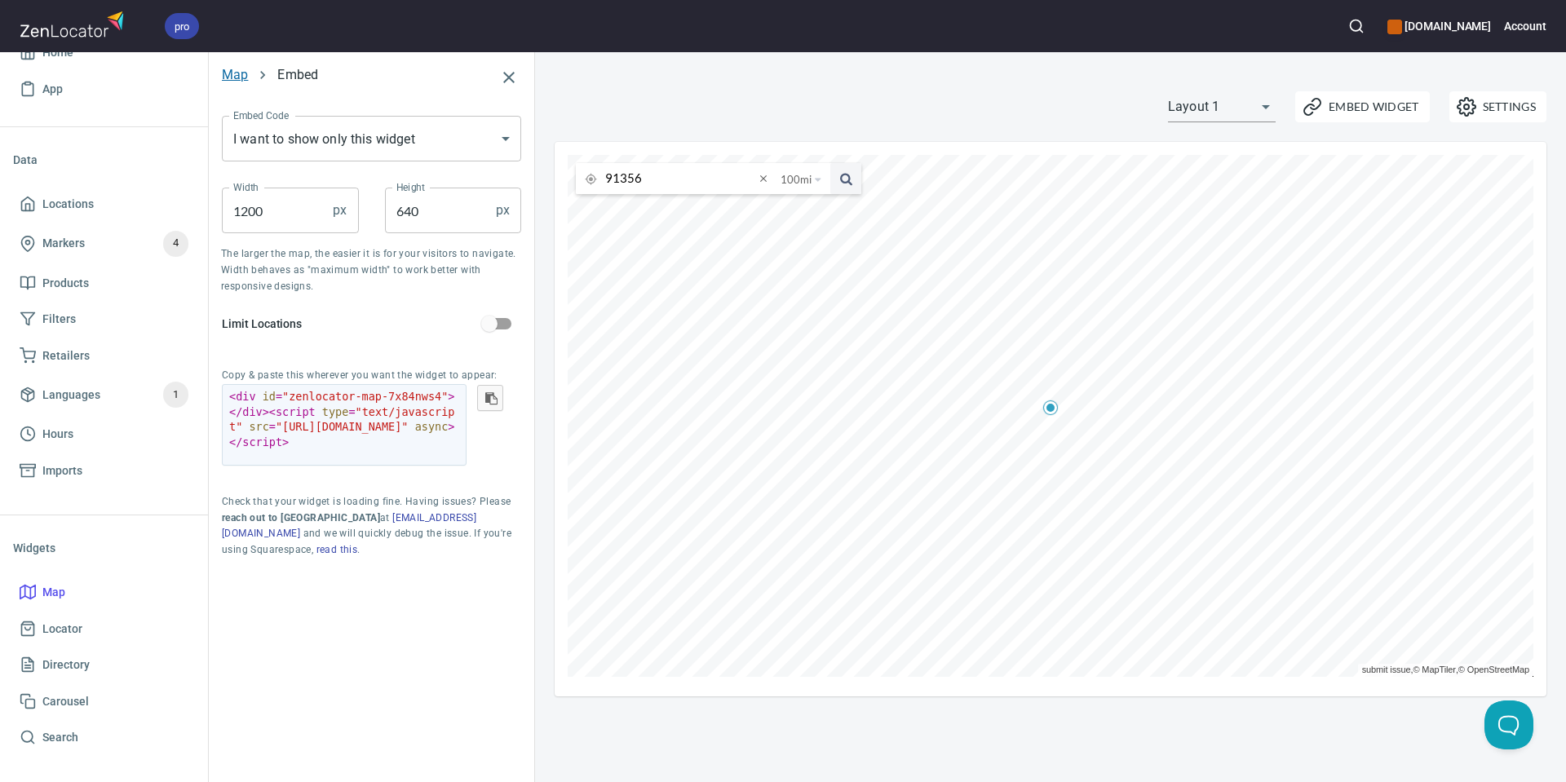
click at [247, 73] on link "Map" at bounding box center [235, 74] width 26 height 15
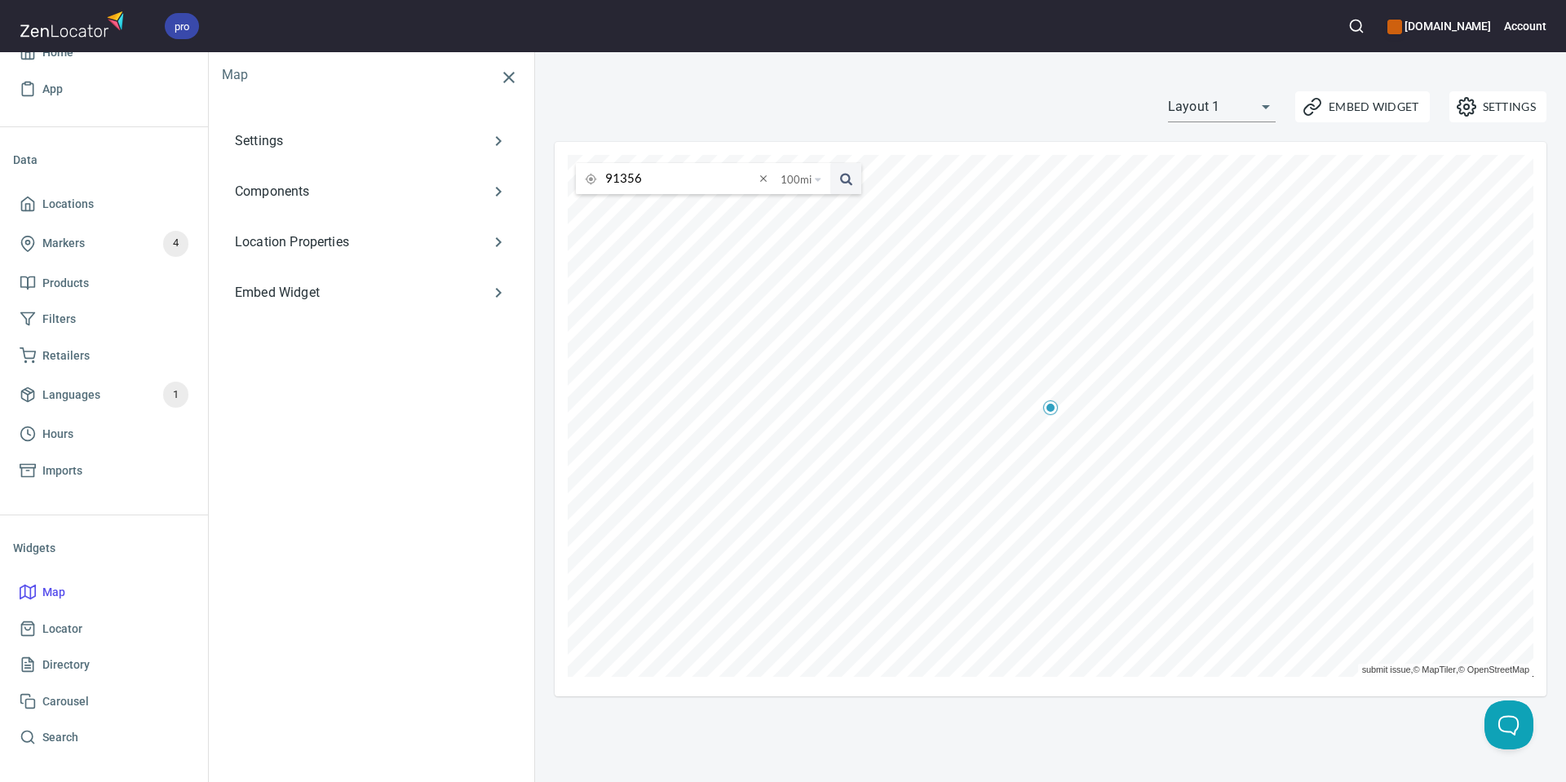
click at [1262, 104] on body "pro selkirk.com Account Home App Data Locations Markers 4 Products Filters Reta…" at bounding box center [783, 391] width 1566 height 782
click at [1122, 98] on div at bounding box center [783, 391] width 1566 height 782
click at [504, 78] on icon "button" at bounding box center [509, 78] width 20 height 20
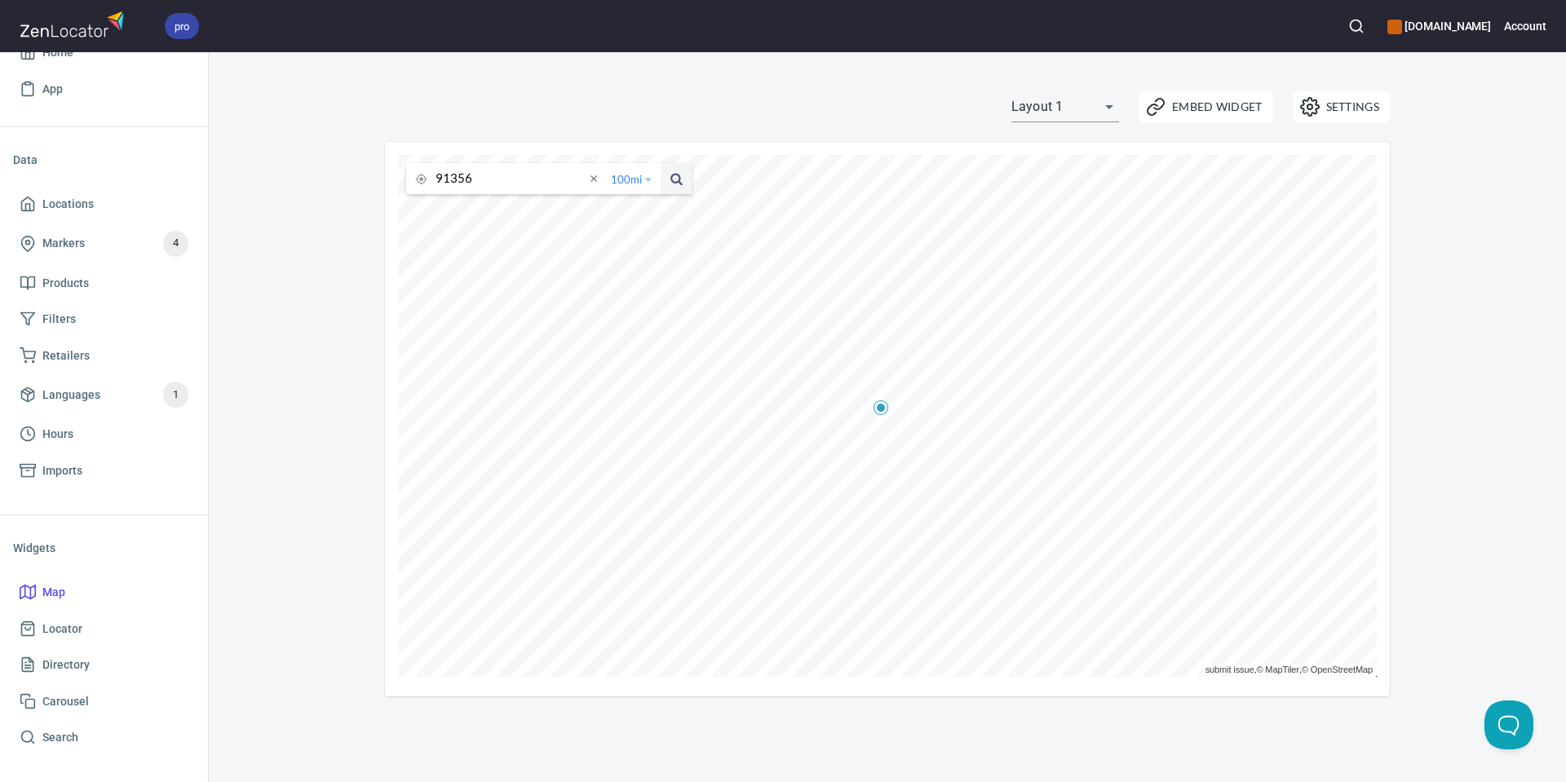
click at [642, 173] on div "100 mi 25 miles 50 miles 100 miles 150 miles" at bounding box center [636, 179] width 50 height 32
click at [635, 203] on li "25 miles" at bounding box center [637, 205] width 63 height 16
click at [504, 179] on input "91356" at bounding box center [513, 178] width 156 height 31
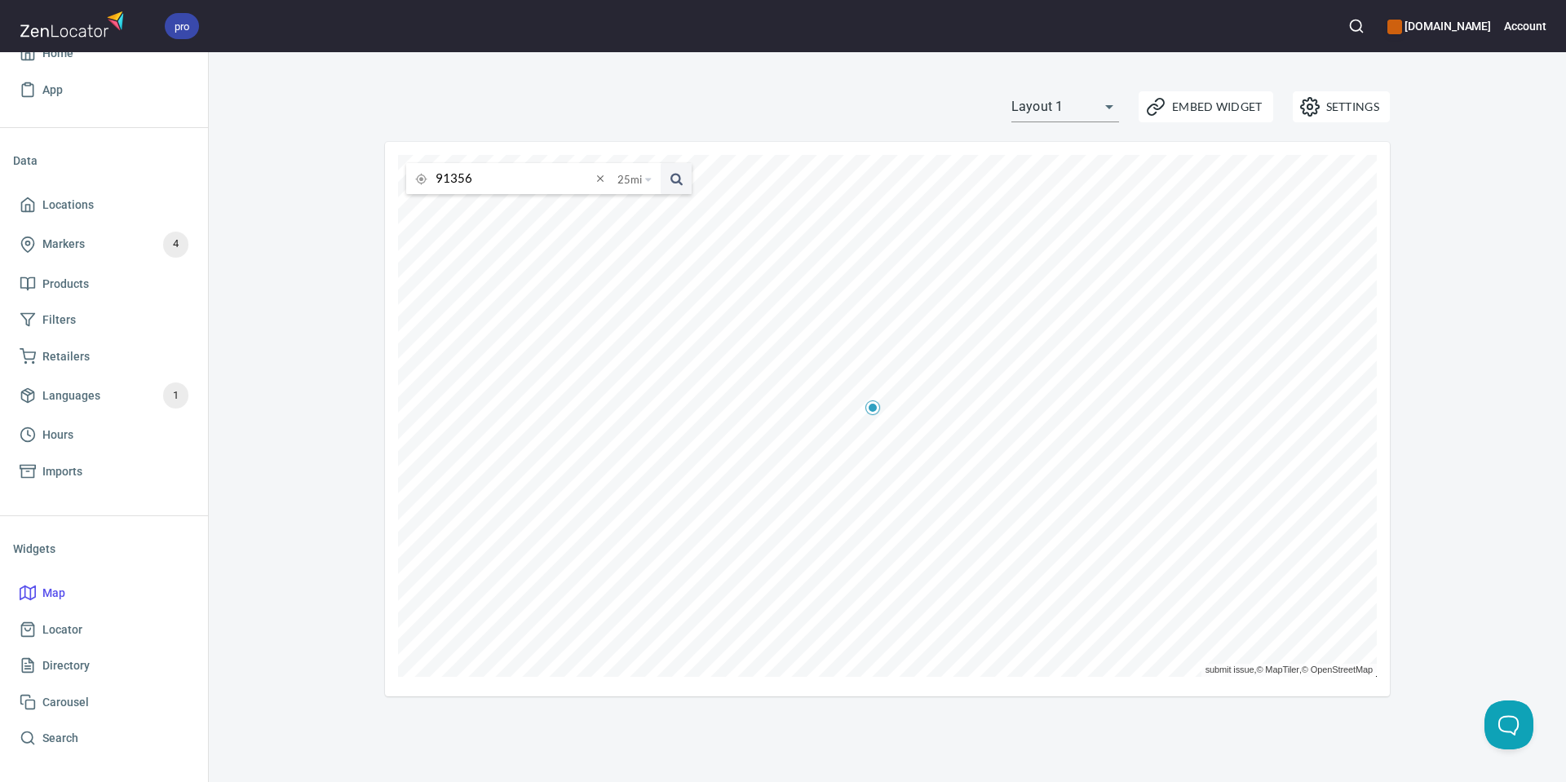
click at [504, 179] on input "91356" at bounding box center [513, 178] width 156 height 31
paste input "75234"
click at [498, 209] on li "75234, Farmers Branch, Texas, United States" at bounding box center [533, 210] width 254 height 30
type input "75234, Farmers Branch, Texas, United States"
click at [603, 176] on span at bounding box center [600, 179] width 18 height 18
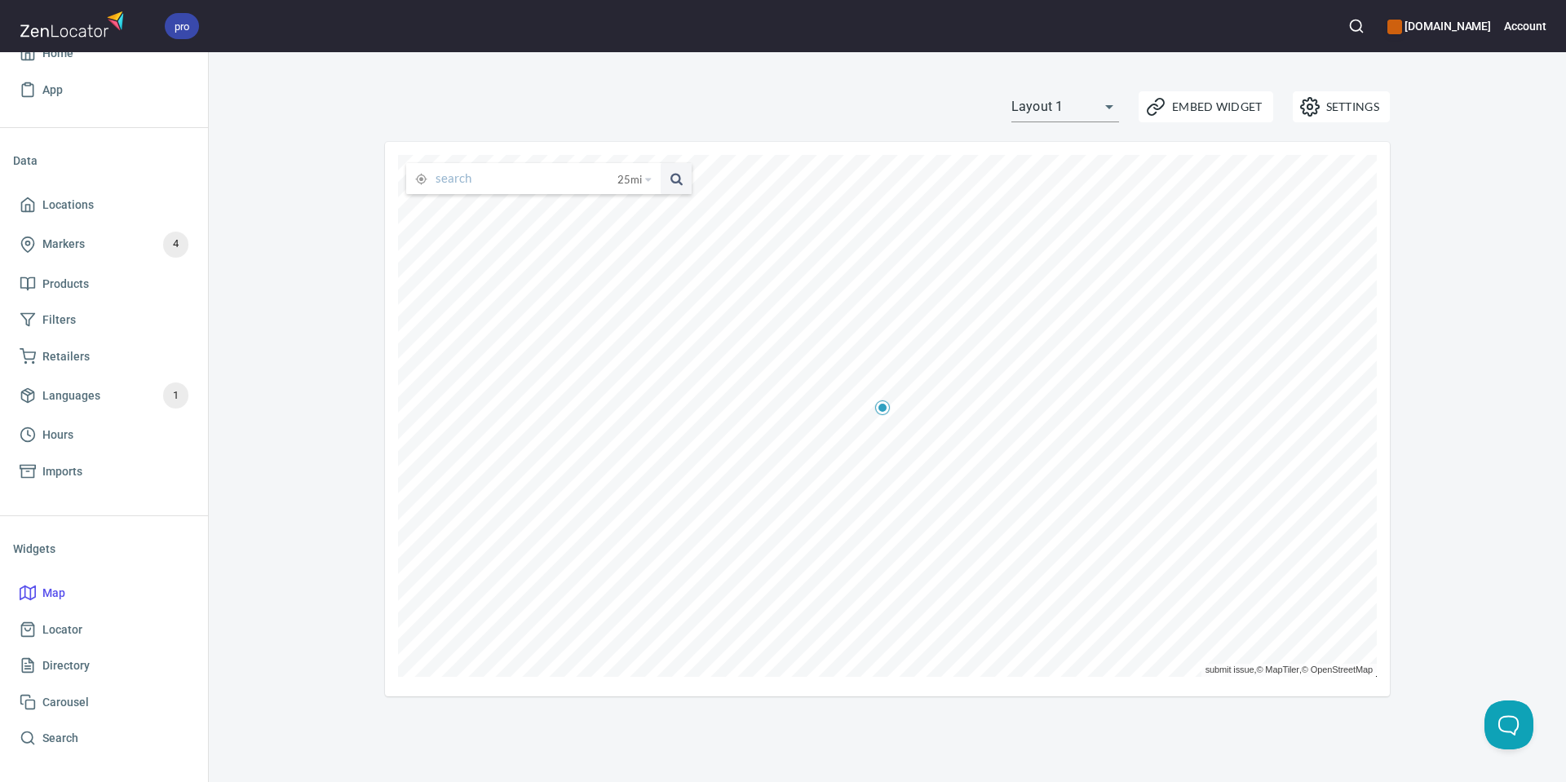
scroll to position [0, 0]
click at [547, 181] on input "text" at bounding box center [526, 178] width 182 height 31
paste input "98332"
type input "98332"
click at [661, 163] on button at bounding box center [676, 178] width 31 height 31
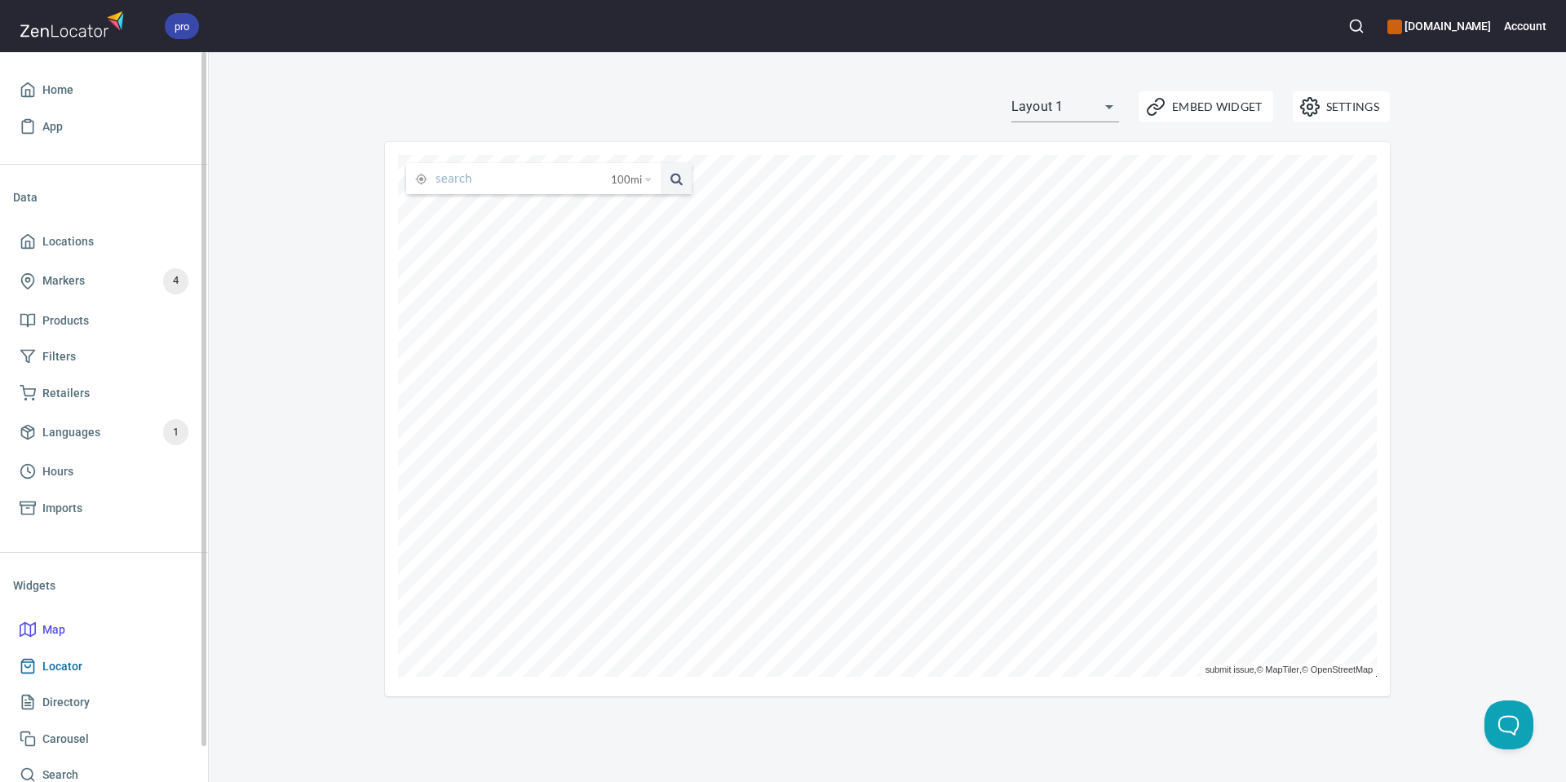
click at [58, 668] on span "Locator" at bounding box center [62, 666] width 40 height 20
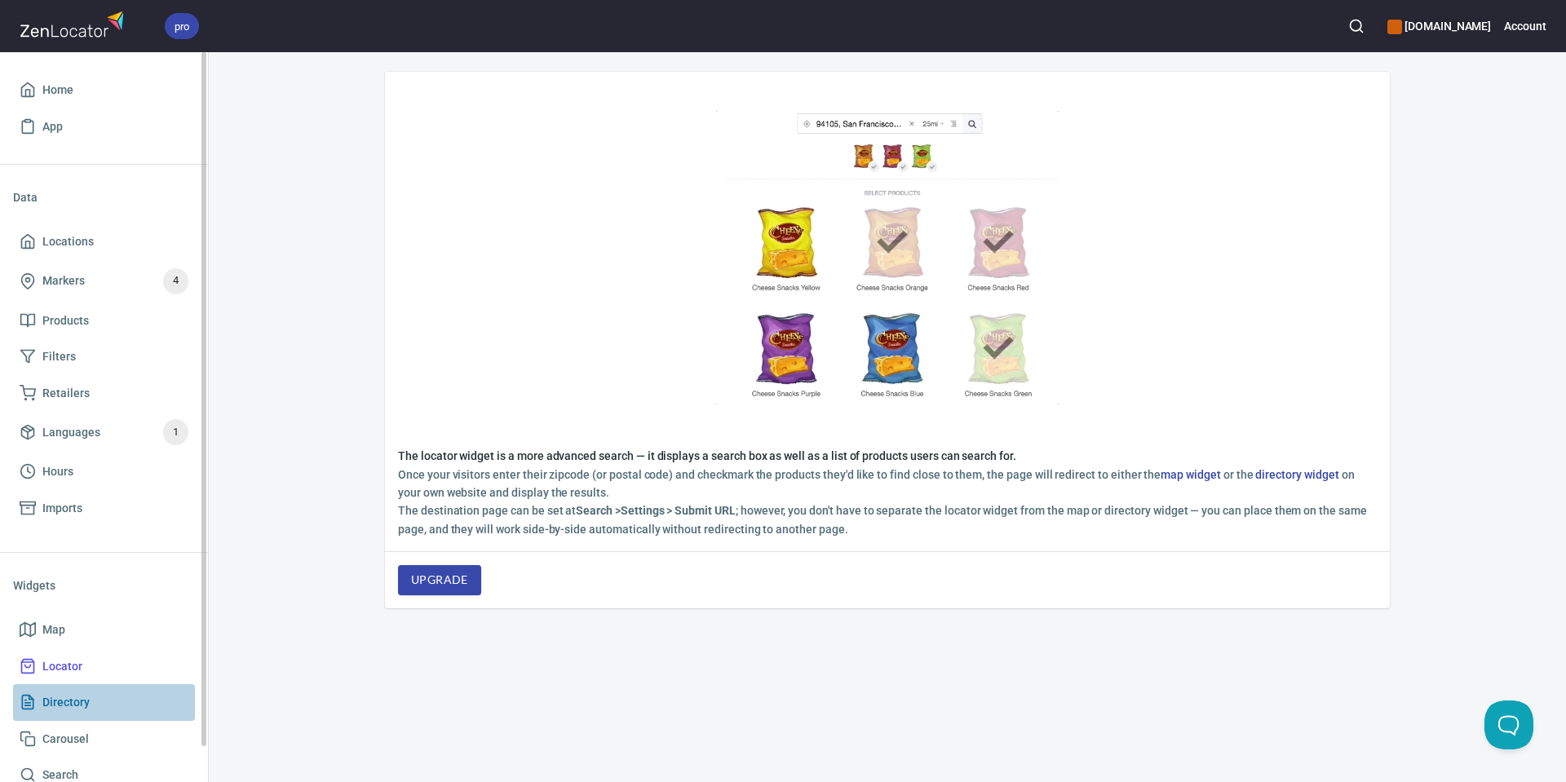
click at [82, 698] on span "Directory" at bounding box center [65, 702] width 47 height 20
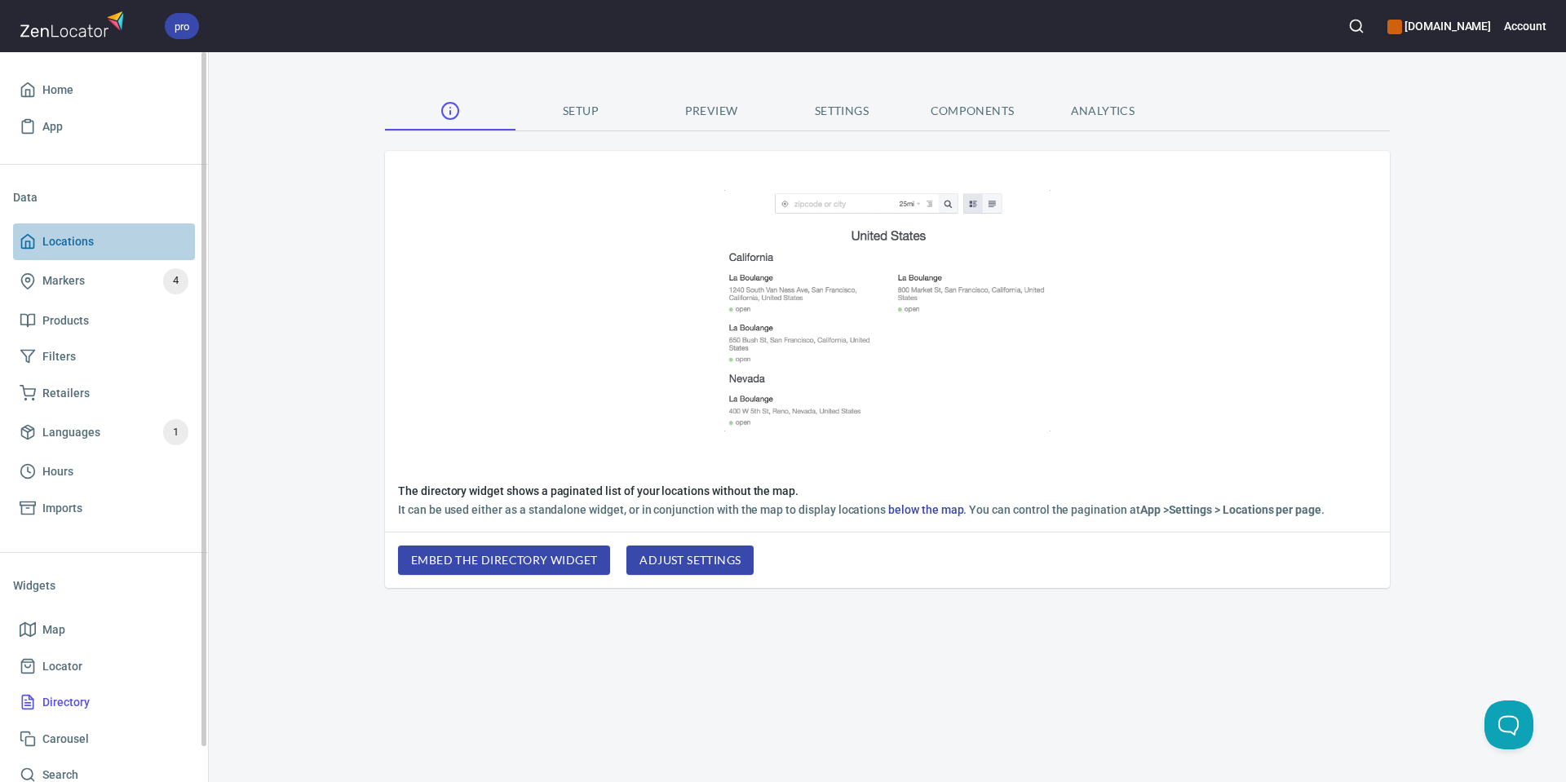
click at [56, 247] on span "Locations" at bounding box center [67, 242] width 51 height 20
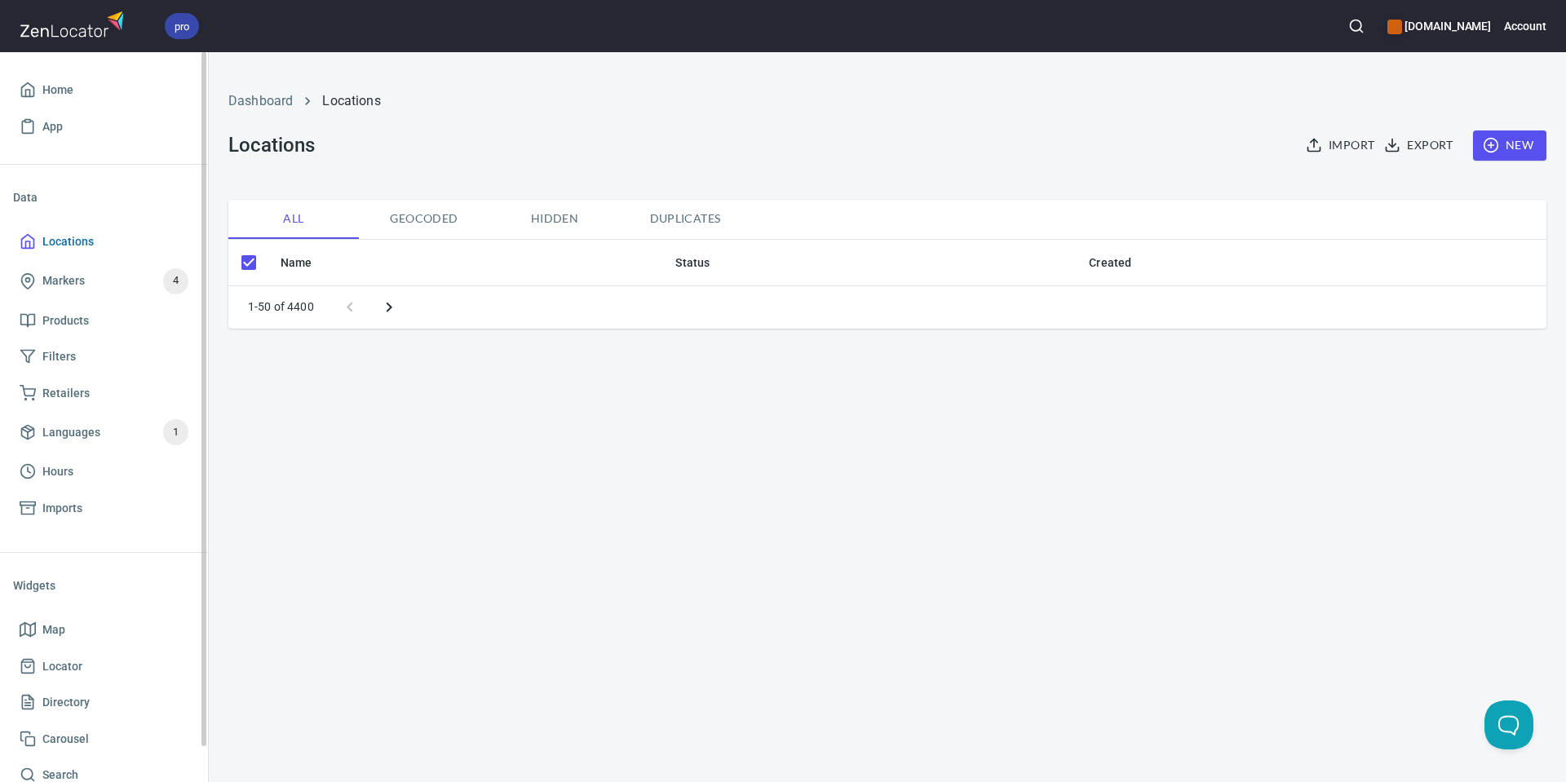
checkbox input "false"
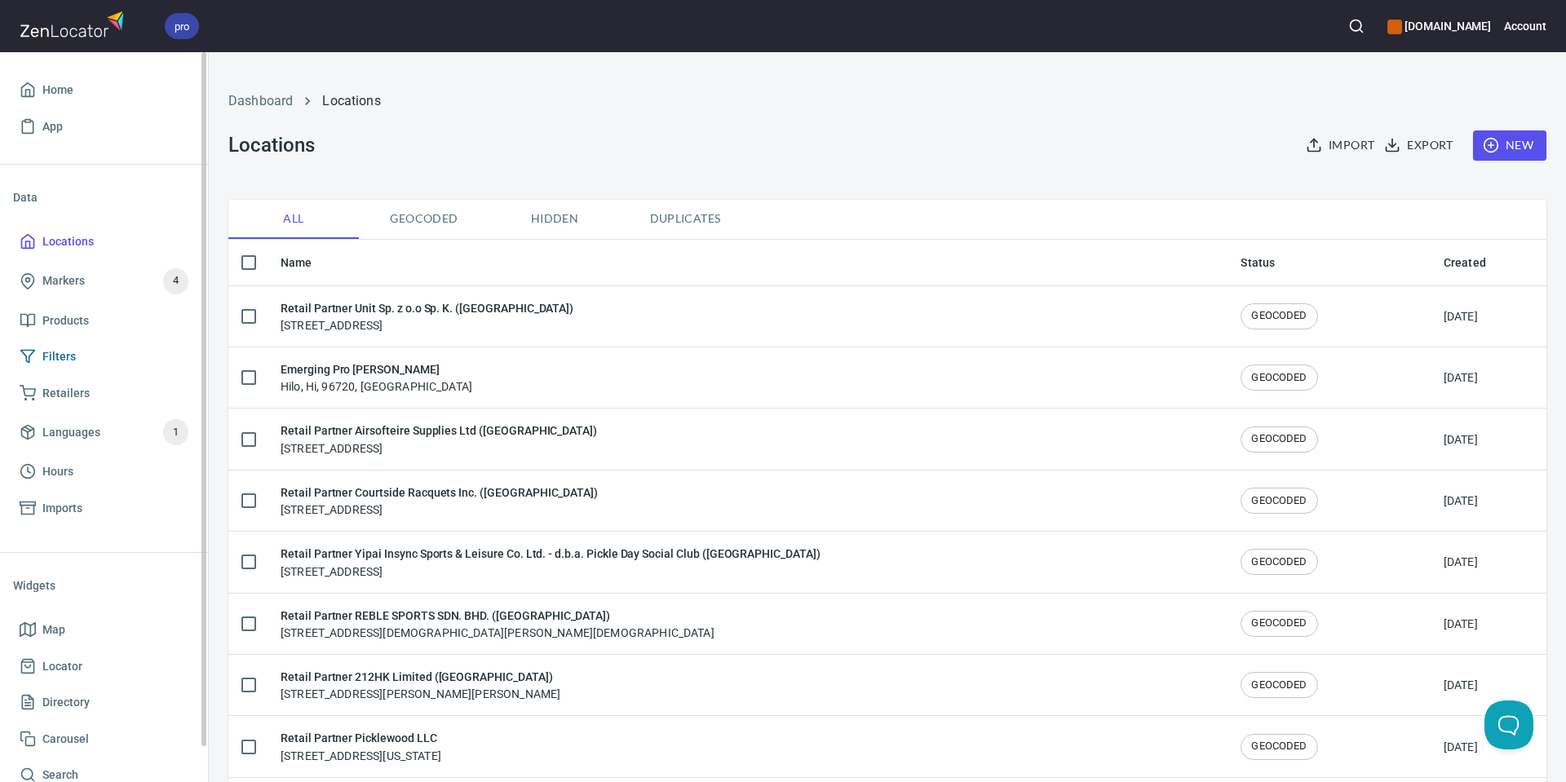
click at [86, 348] on span "Filters" at bounding box center [104, 357] width 169 height 20
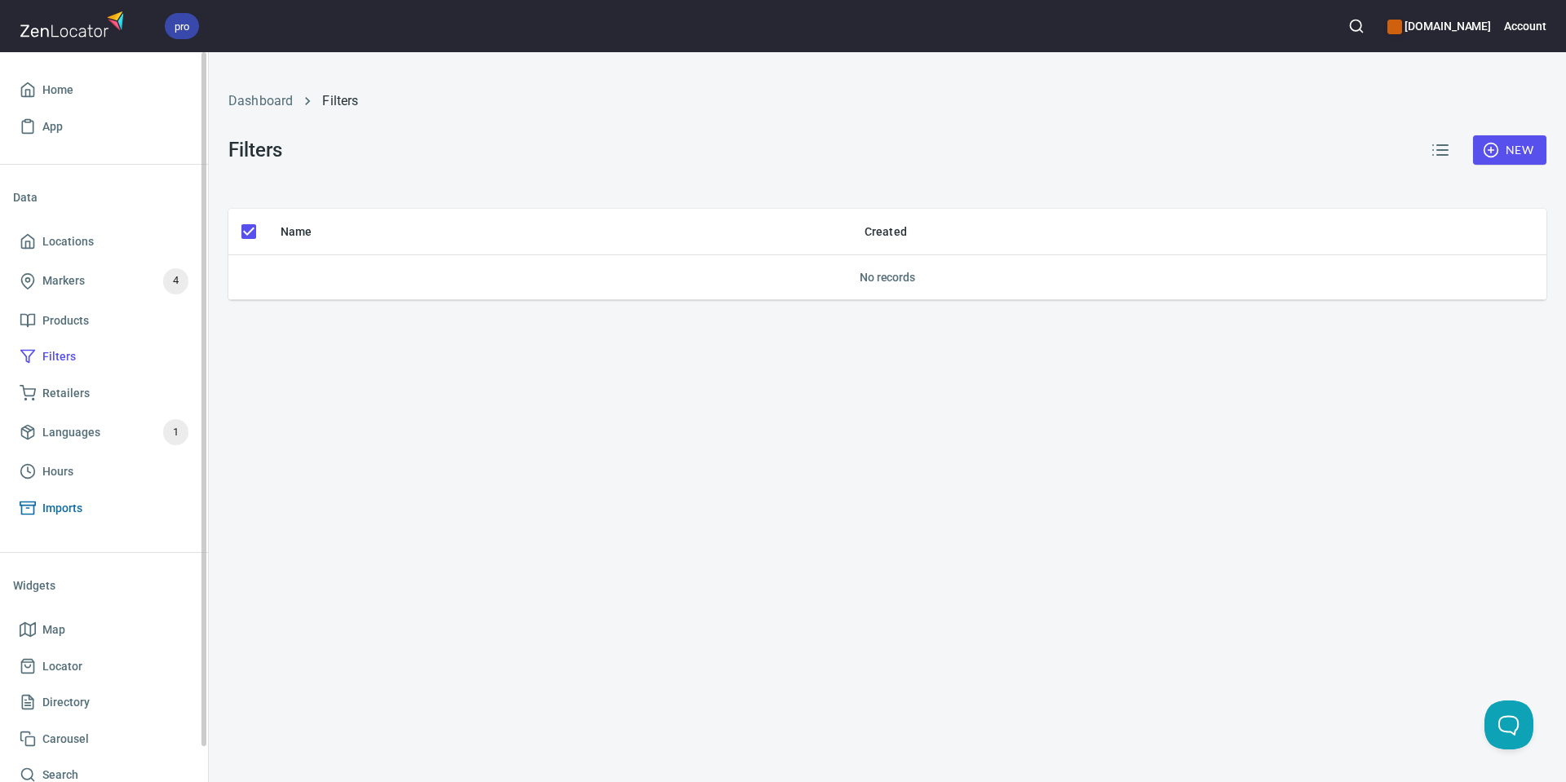
scroll to position [3, 0]
click at [60, 95] on span "Home" at bounding box center [57, 87] width 31 height 20
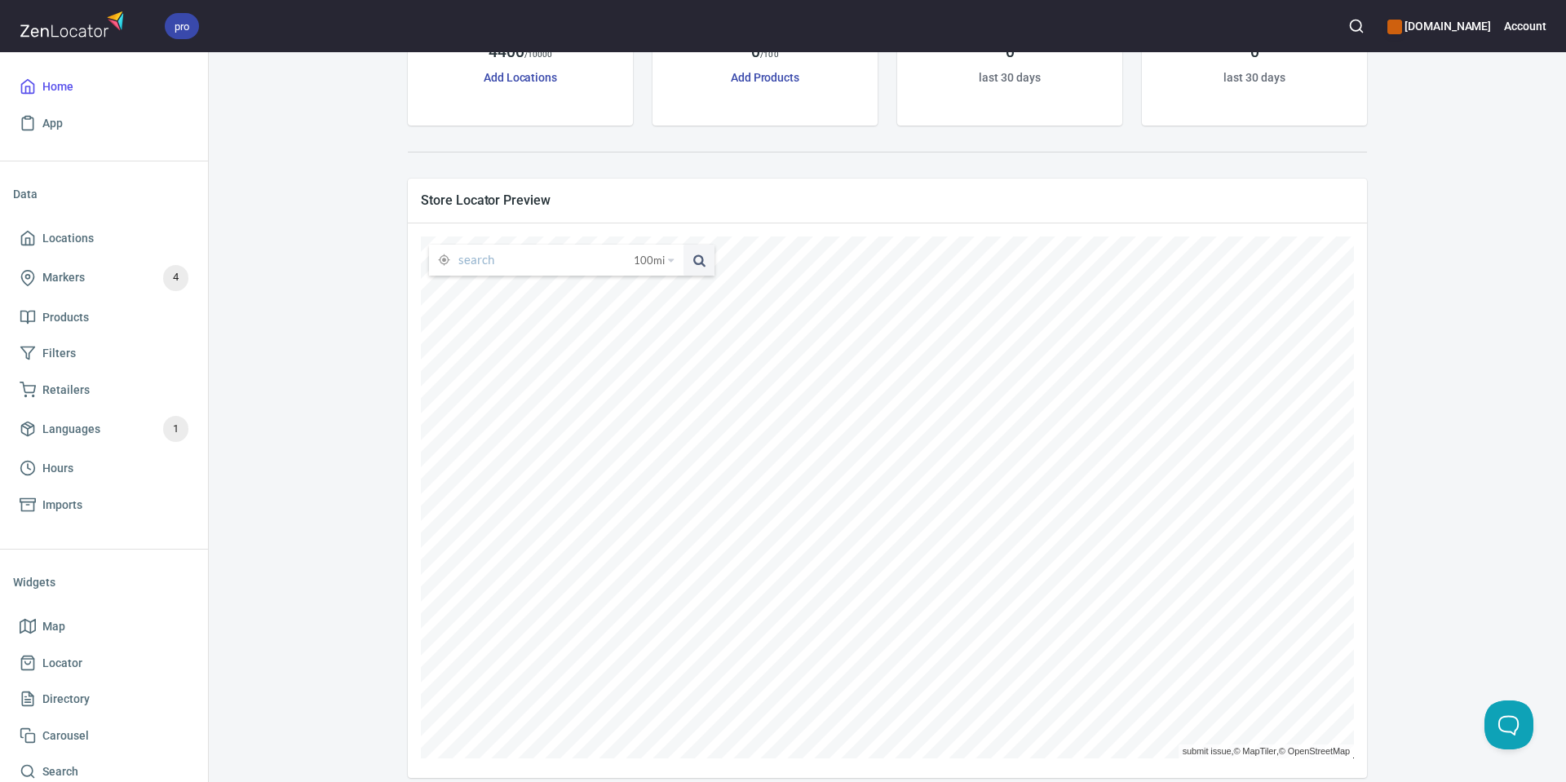
scroll to position [188, 0]
